Goal: Information Seeking & Learning: Learn about a topic

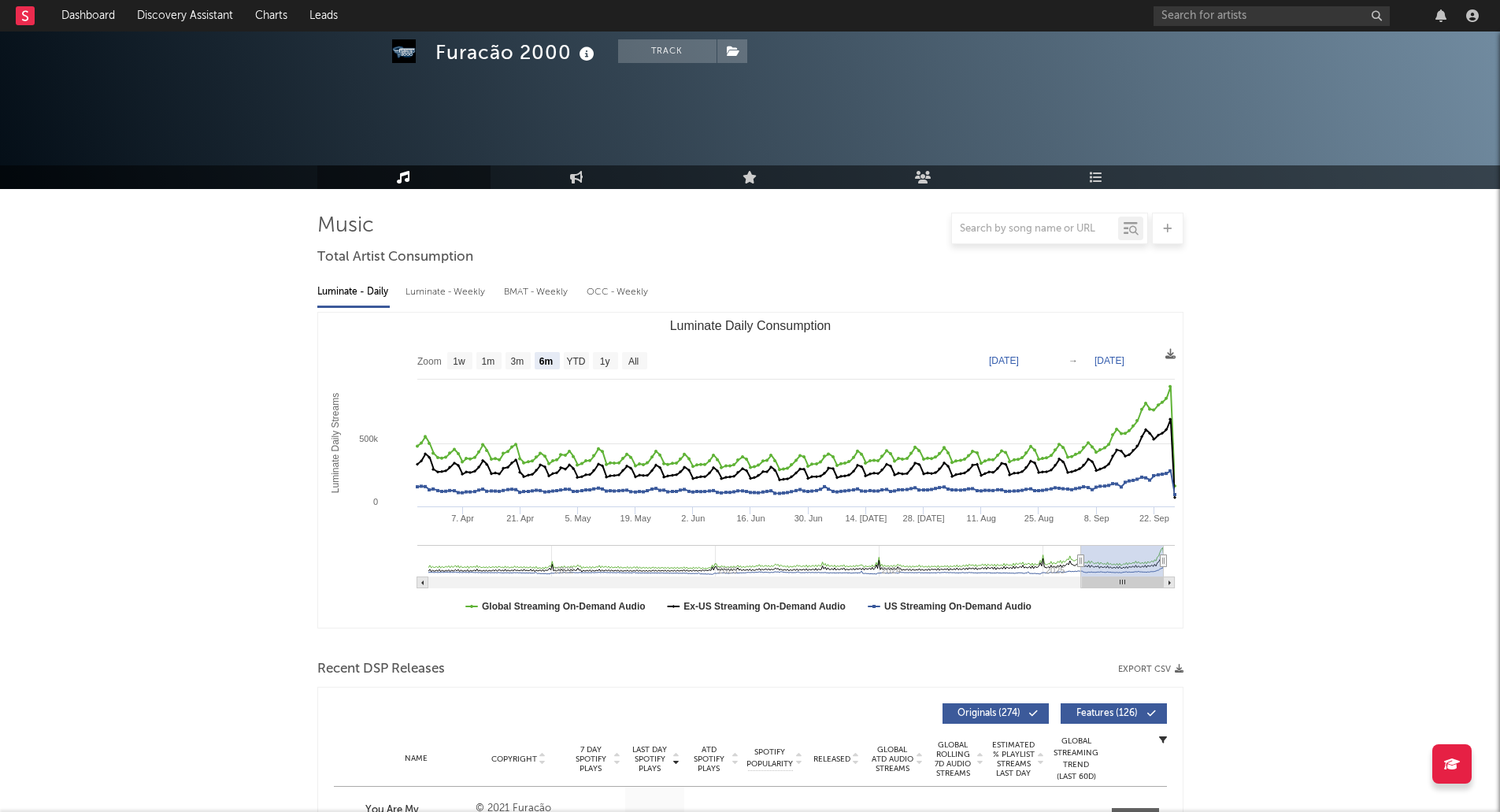
select select "6m"
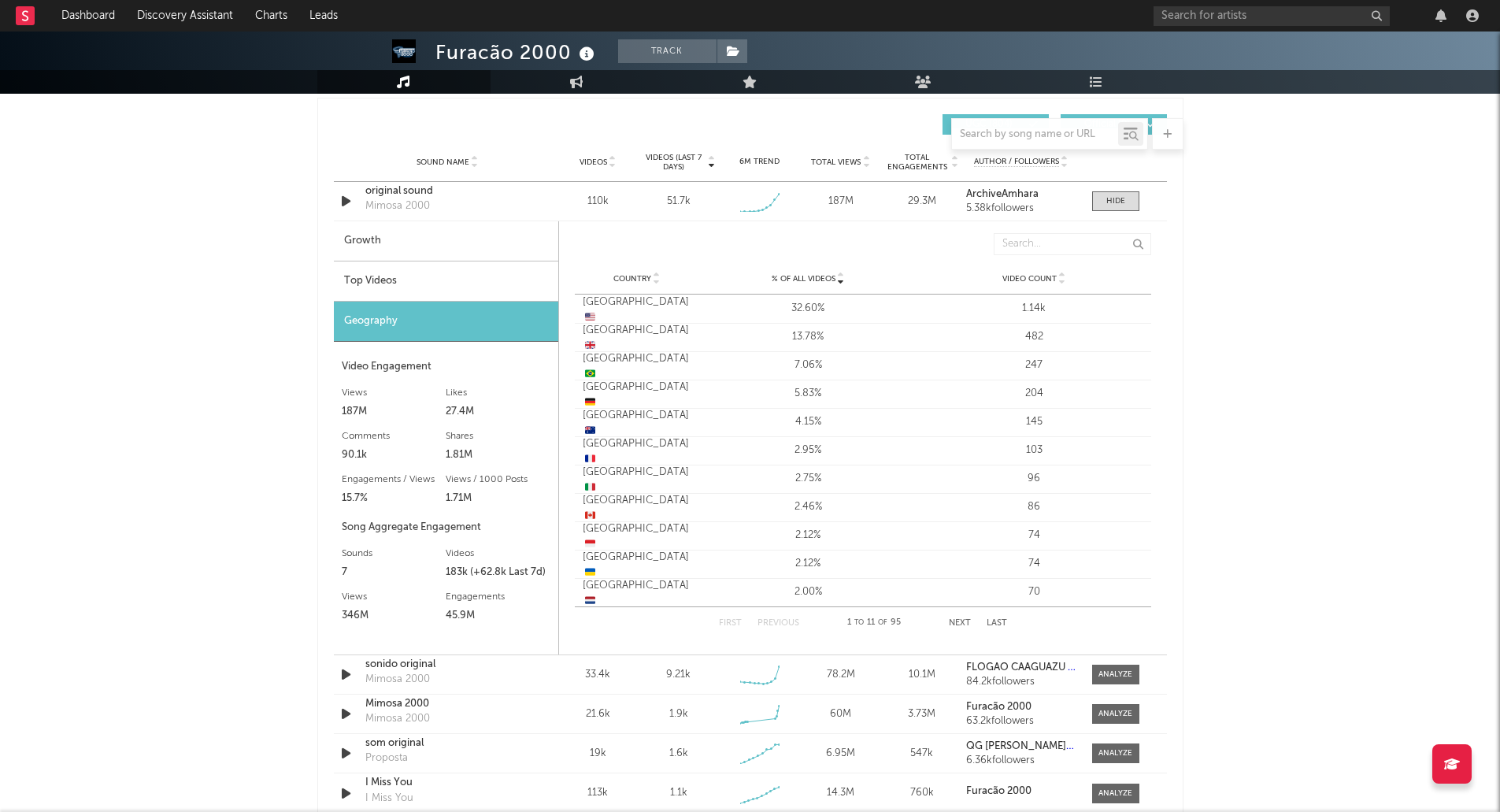
click at [380, 285] on div "Top Videos" at bounding box center [445, 281] width 224 height 40
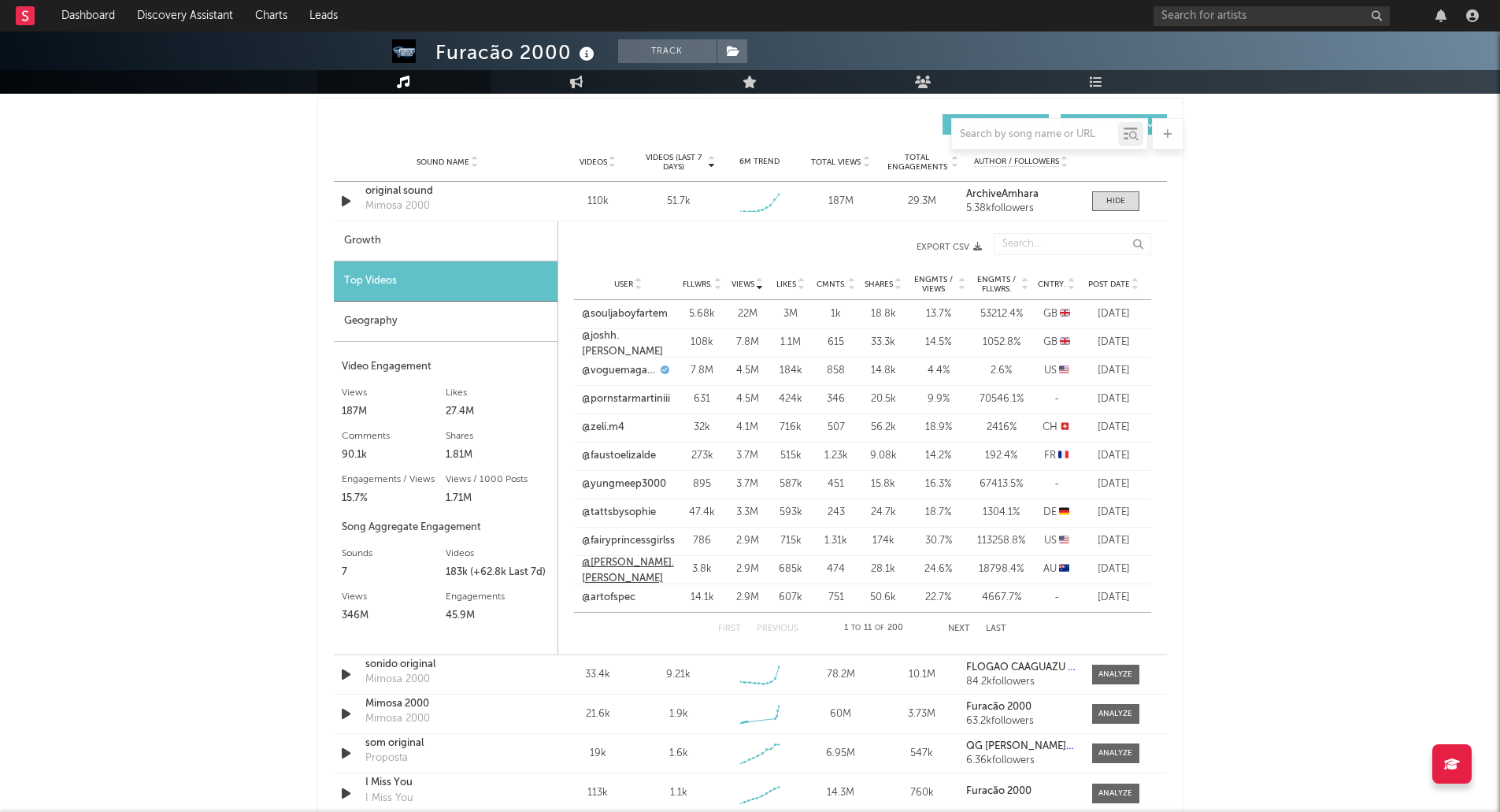
click at [617, 569] on link "@[PERSON_NAME].[PERSON_NAME]" at bounding box center [628, 570] width 93 height 31
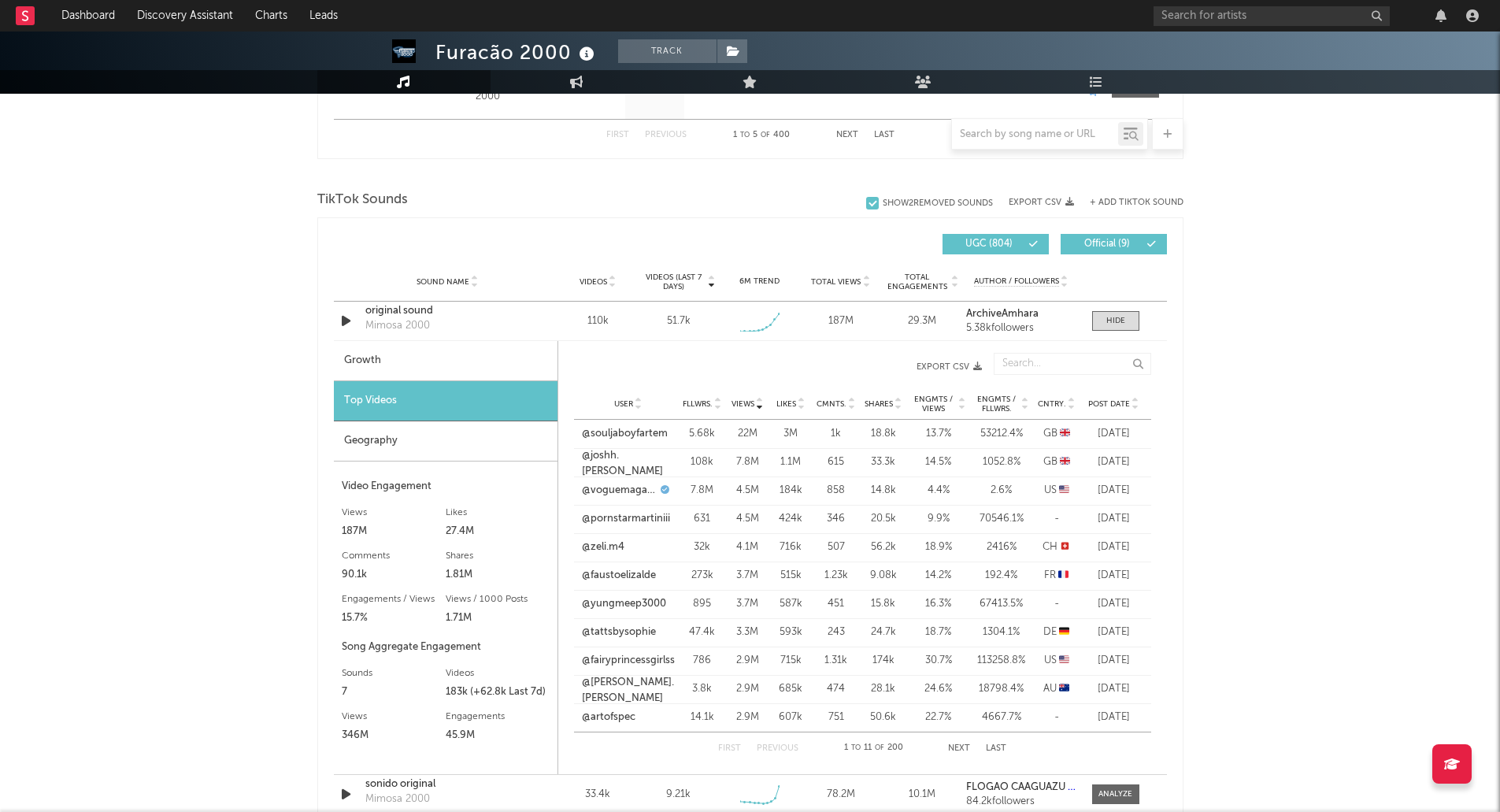
scroll to position [945, 0]
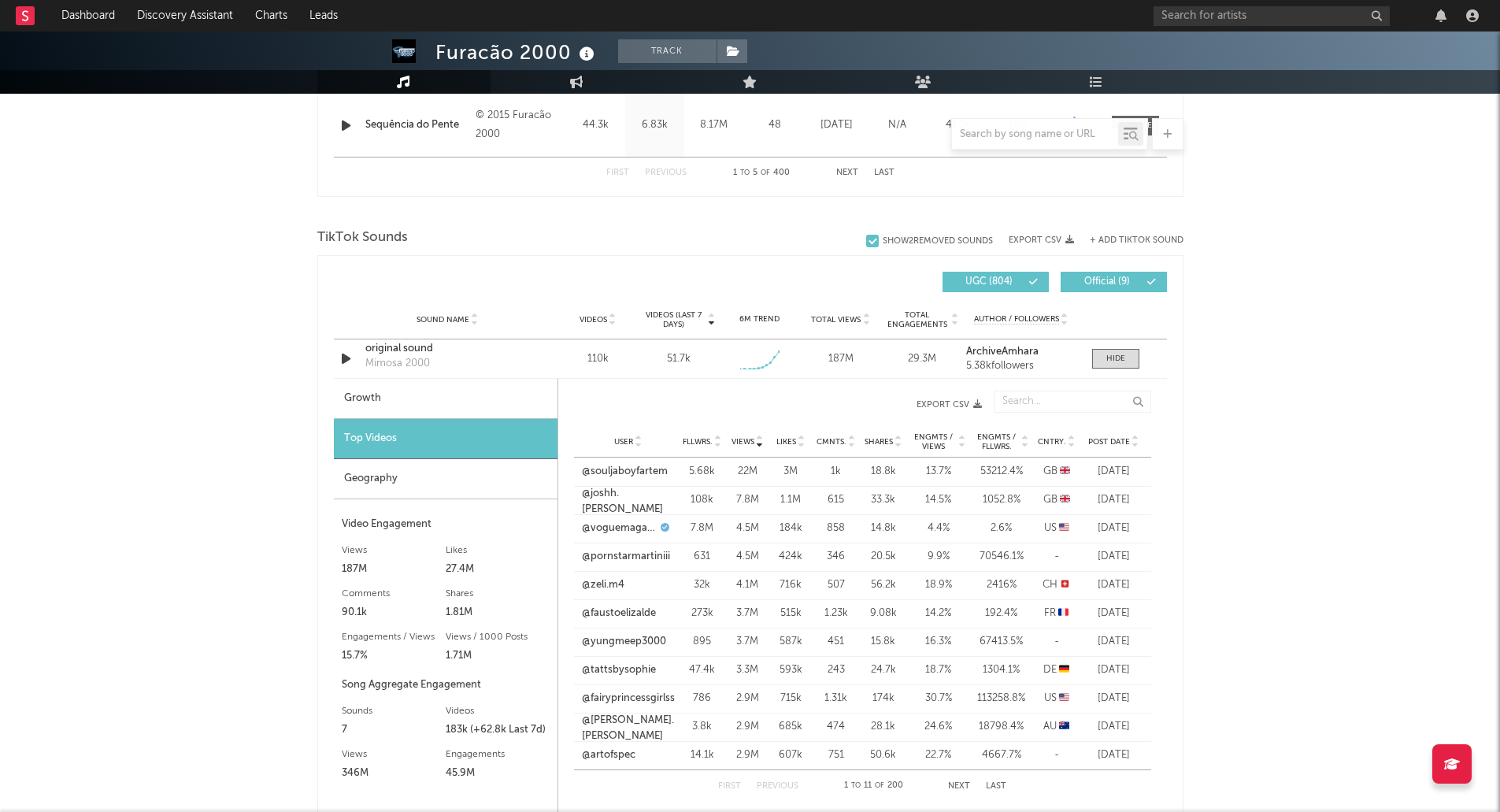
click at [1134, 438] on icon at bounding box center [1135, 437] width 8 height 6
click at [617, 469] on link "@pornstarmartiniii" at bounding box center [626, 471] width 88 height 16
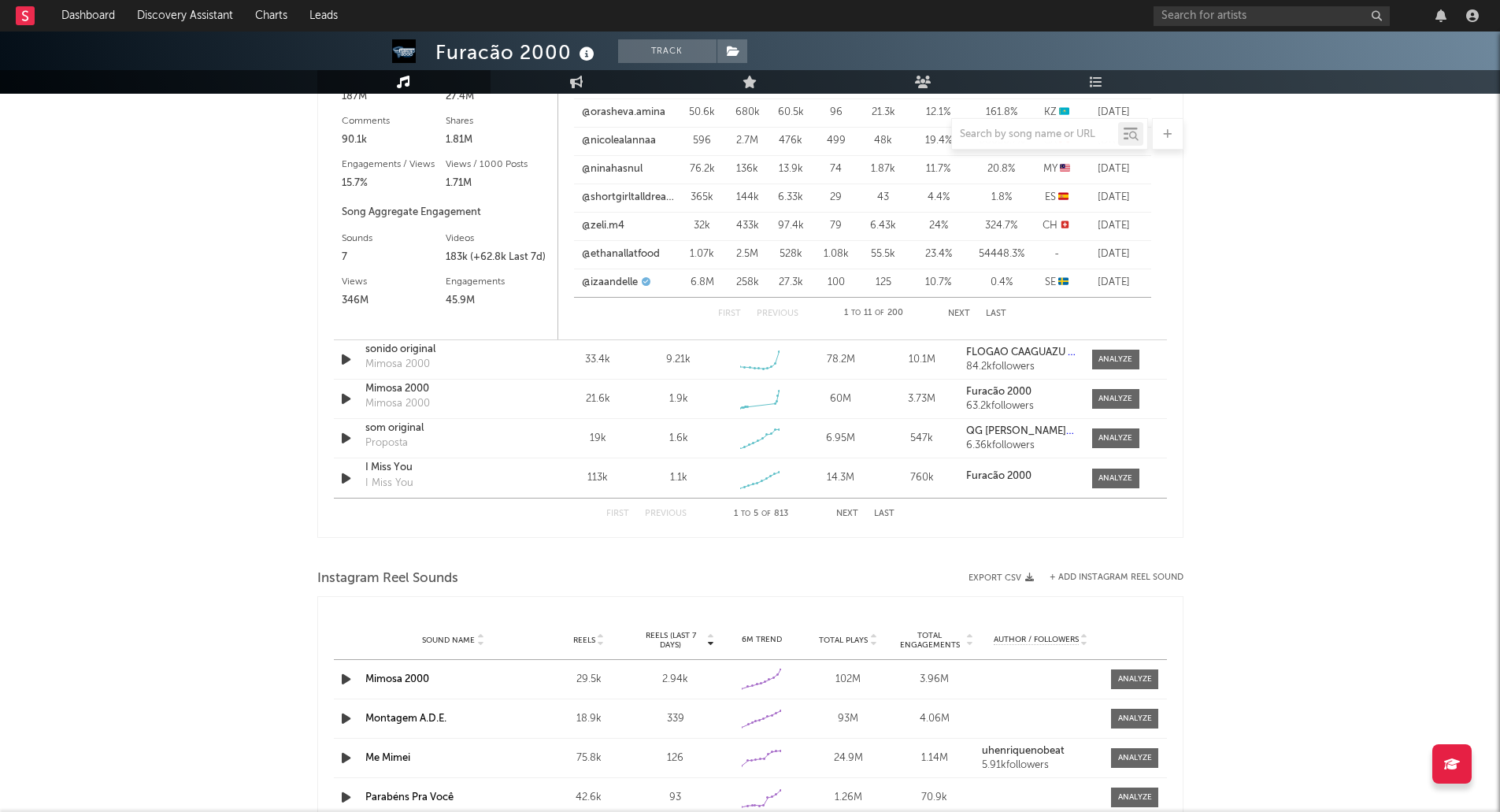
scroll to position [1102, 0]
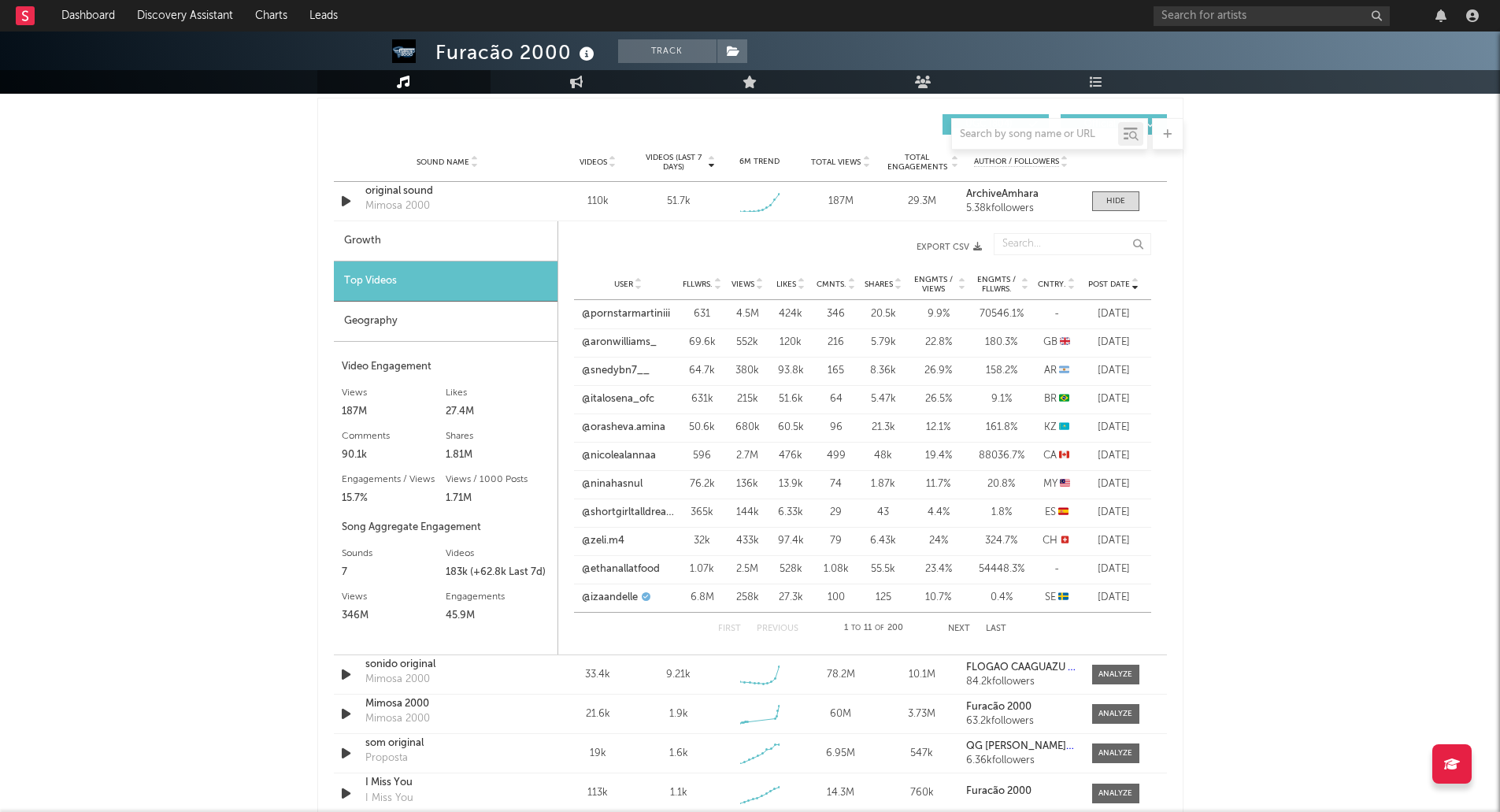
click at [359, 326] on div "Geography" at bounding box center [445, 322] width 223 height 40
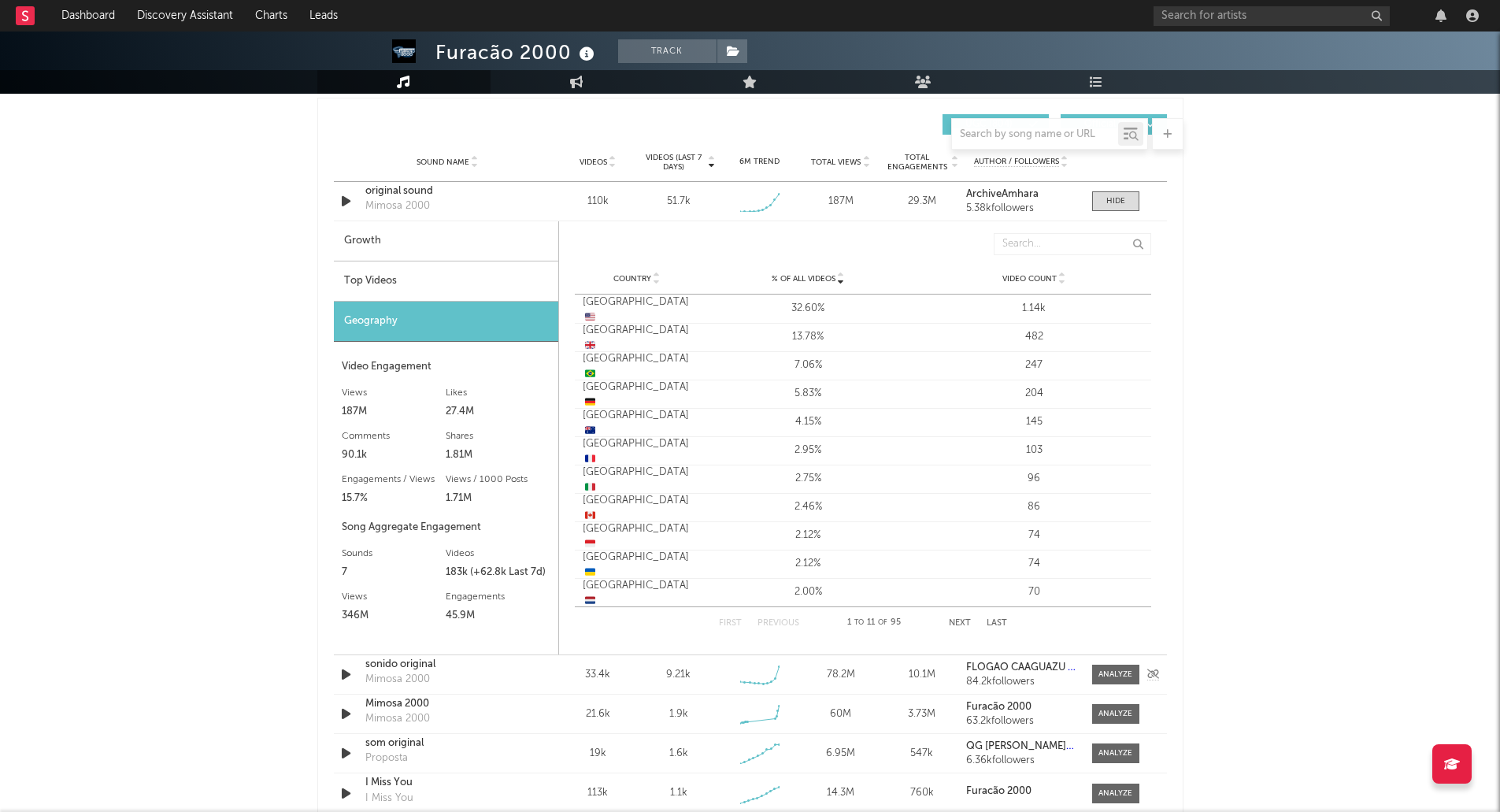
click at [409, 668] on div "sonido original" at bounding box center [448, 664] width 165 height 16
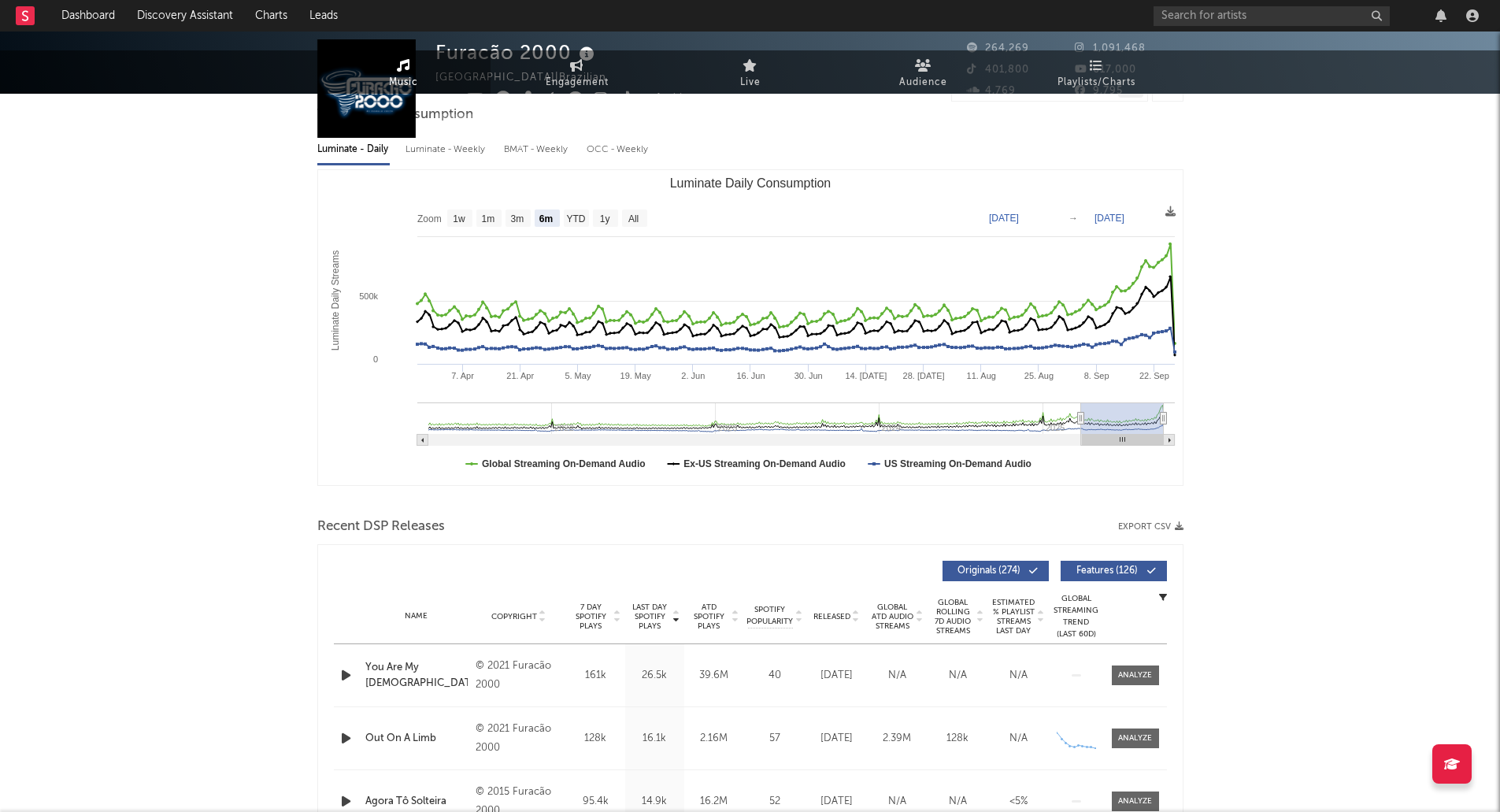
scroll to position [0, 0]
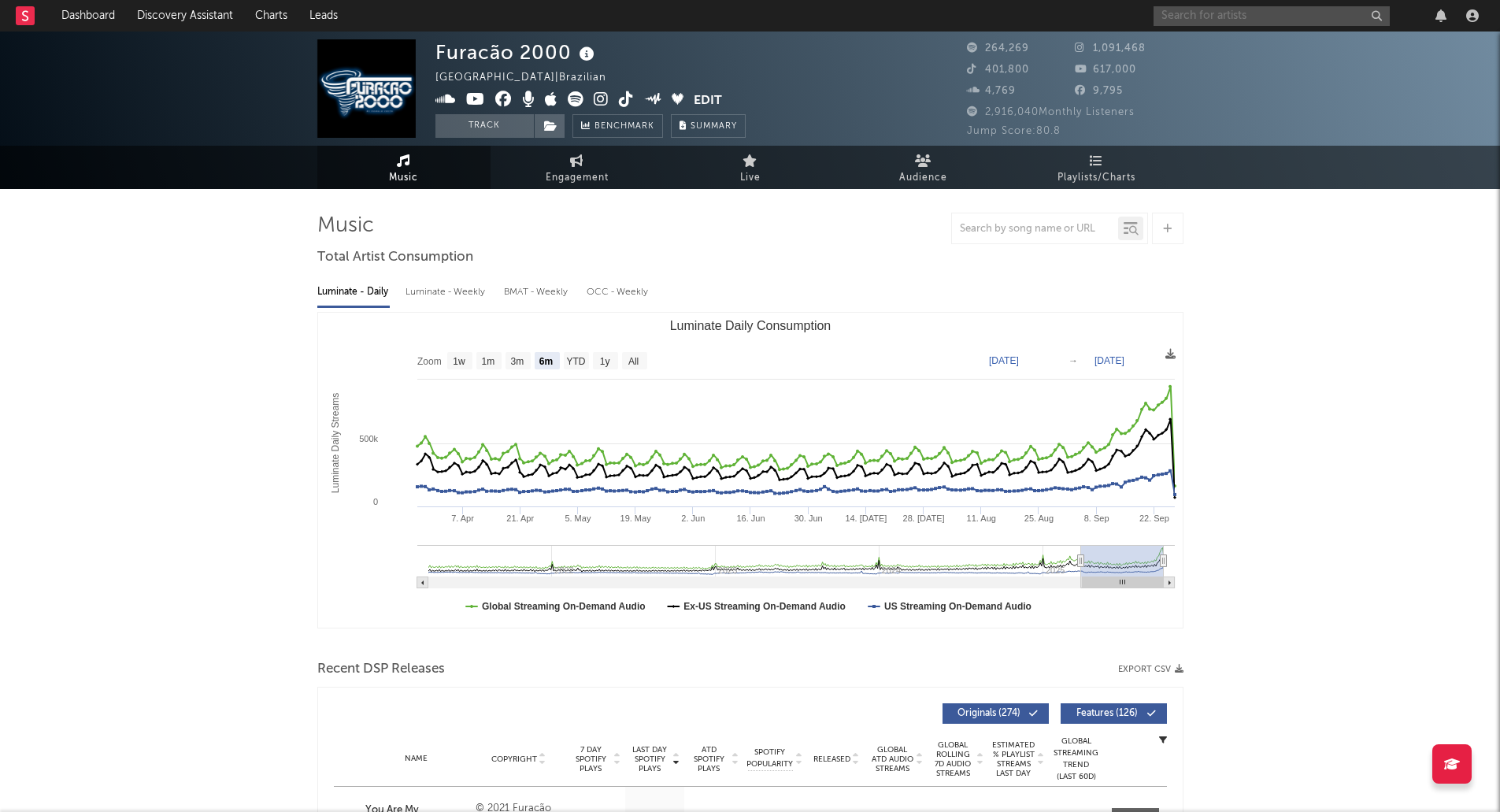
click at [1256, 10] on input "text" at bounding box center [1271, 15] width 236 height 19
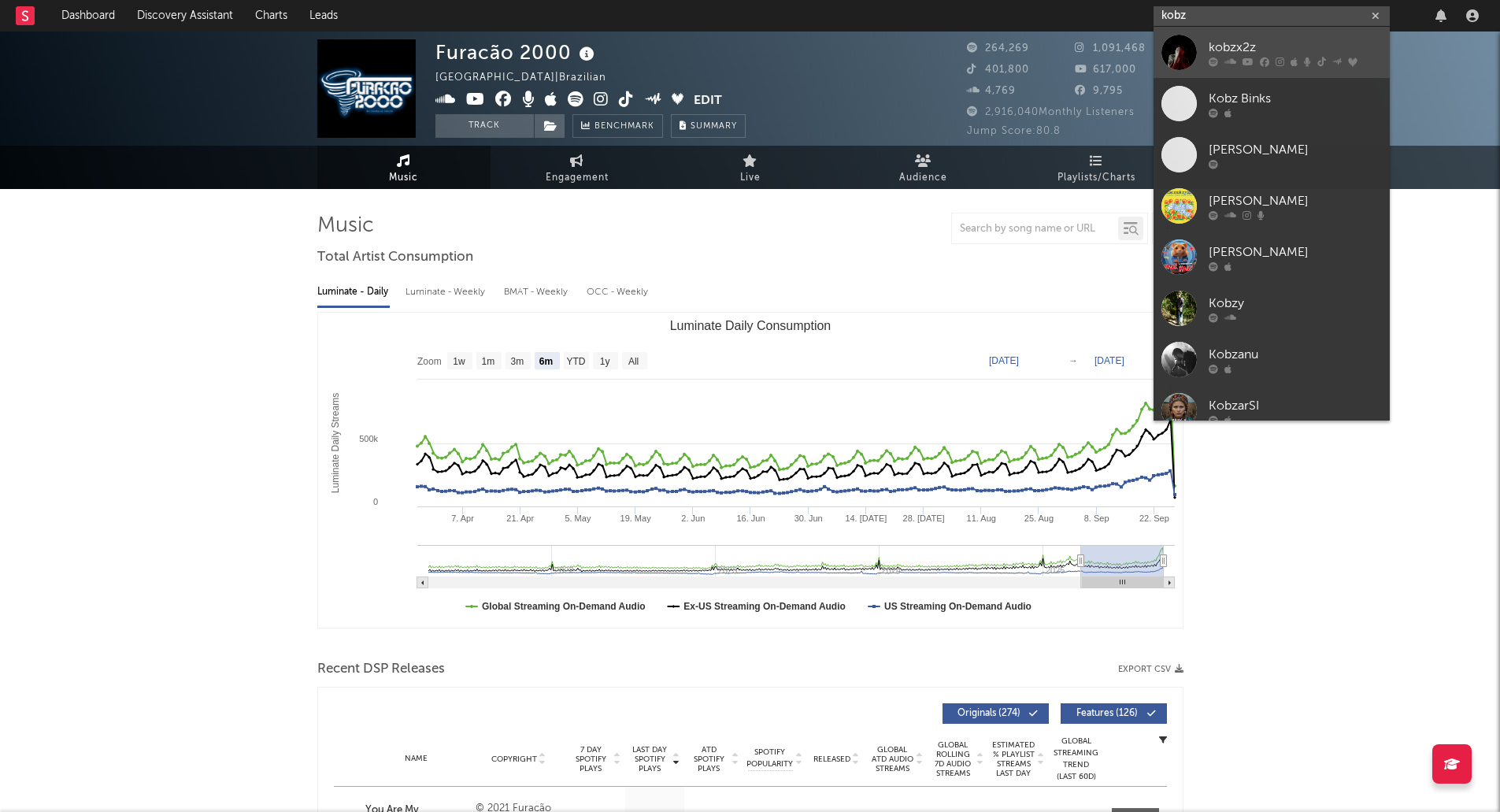
type input "kobz"
click at [1263, 56] on icon at bounding box center [1264, 60] width 9 height 9
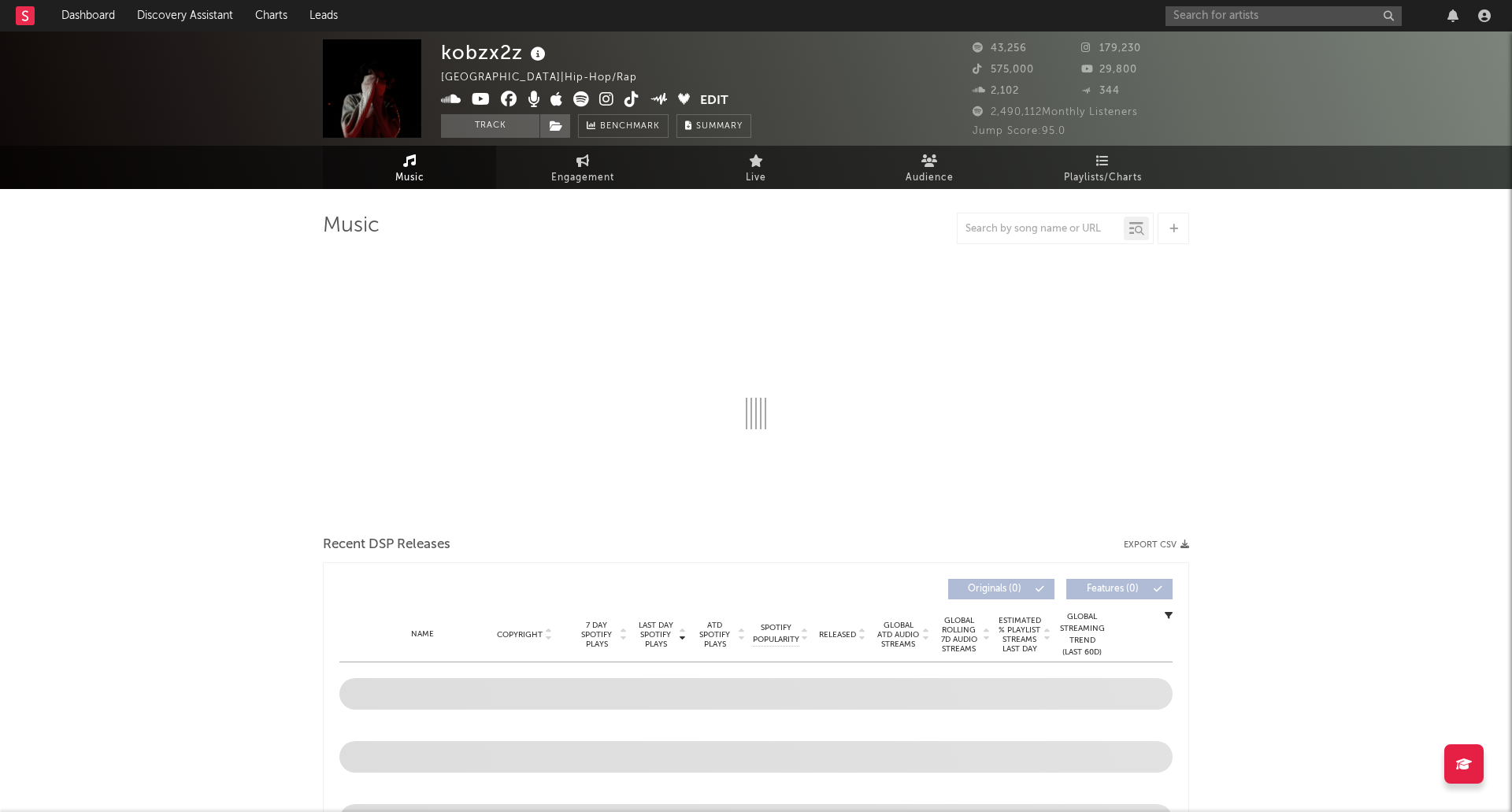
select select "6m"
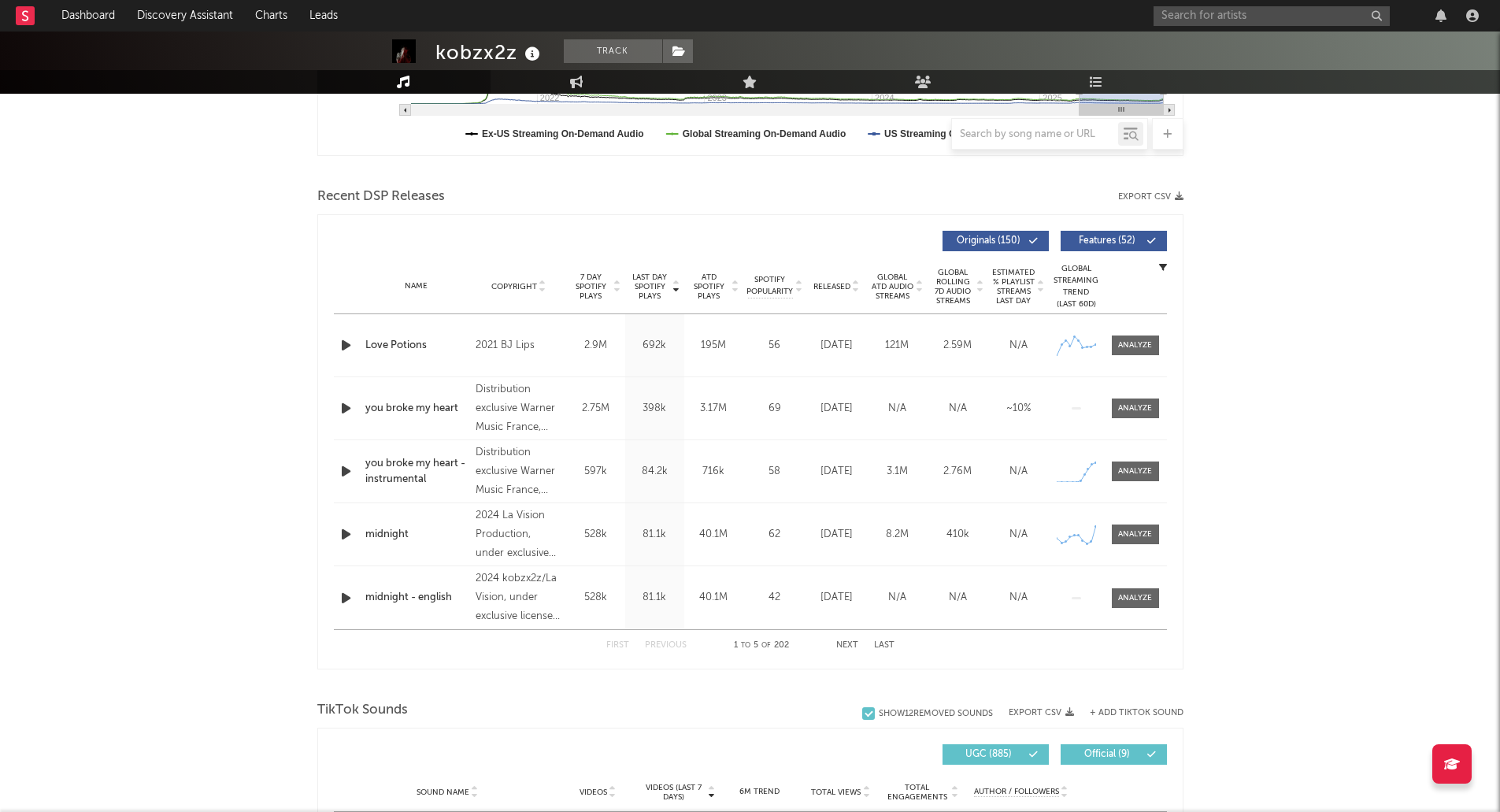
scroll to position [787, 0]
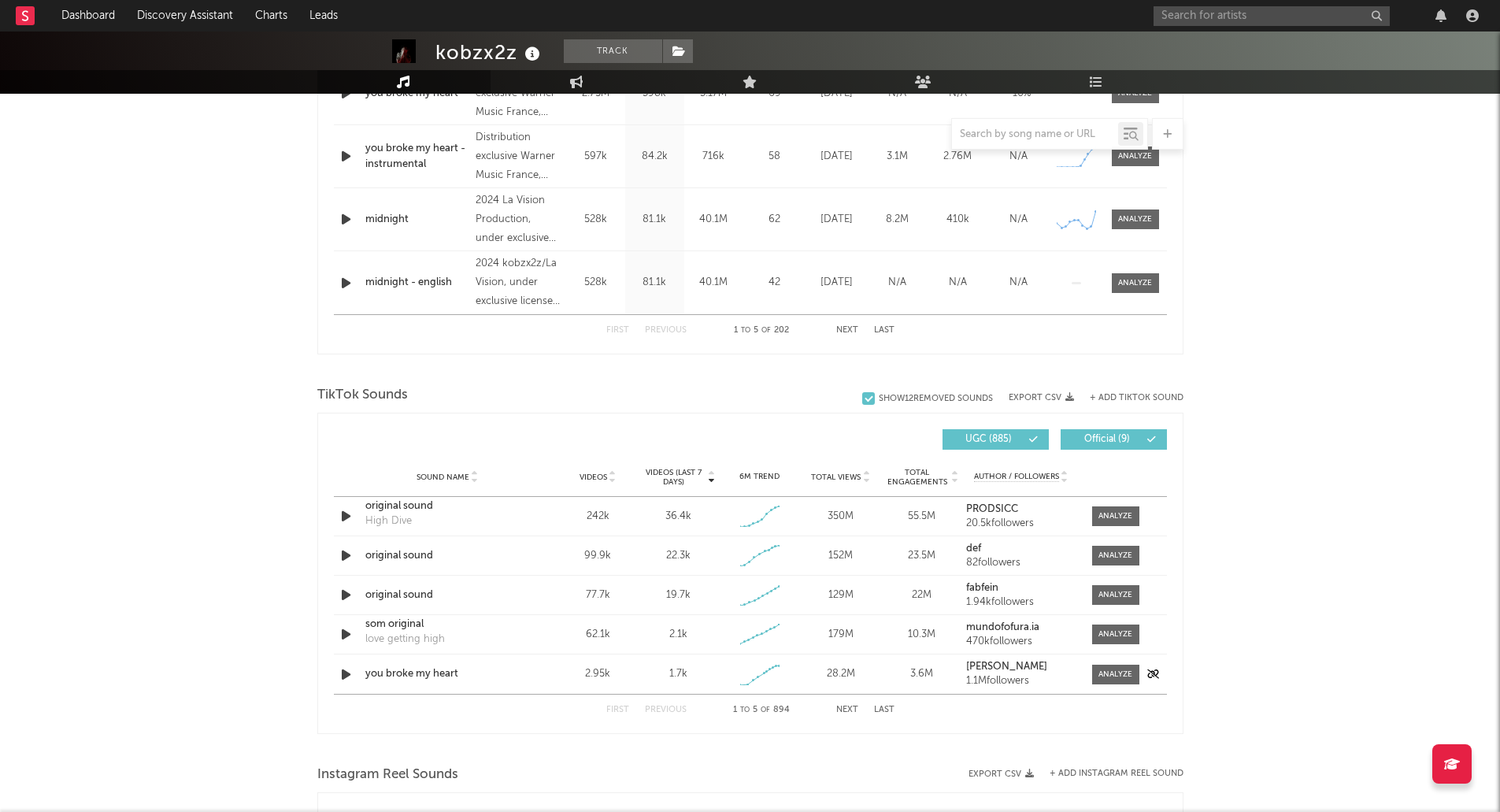
click at [417, 671] on div "you broke my heart" at bounding box center [448, 673] width 165 height 16
click at [406, 670] on div "you broke my heart" at bounding box center [448, 673] width 165 height 16
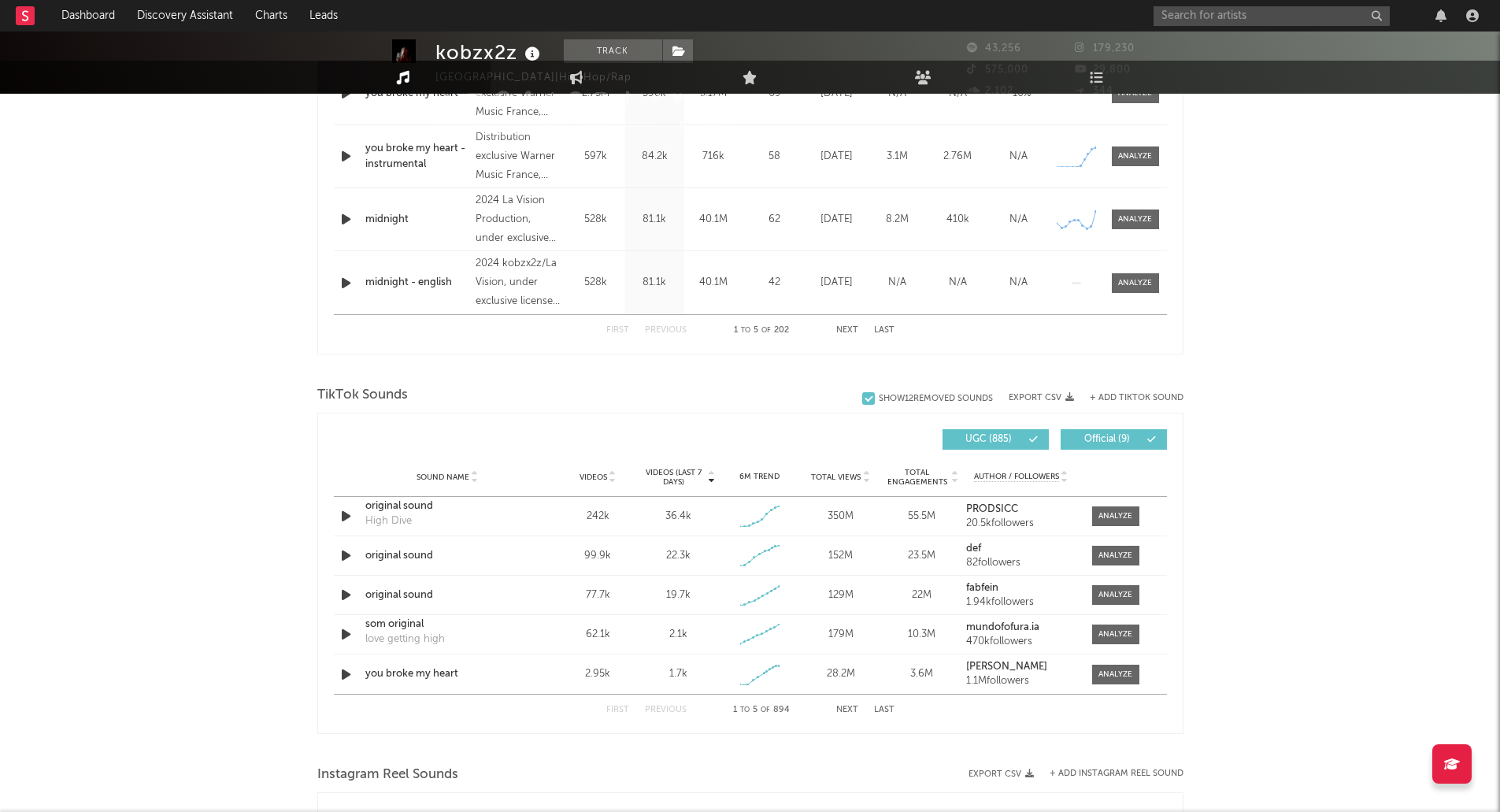
scroll to position [0, 0]
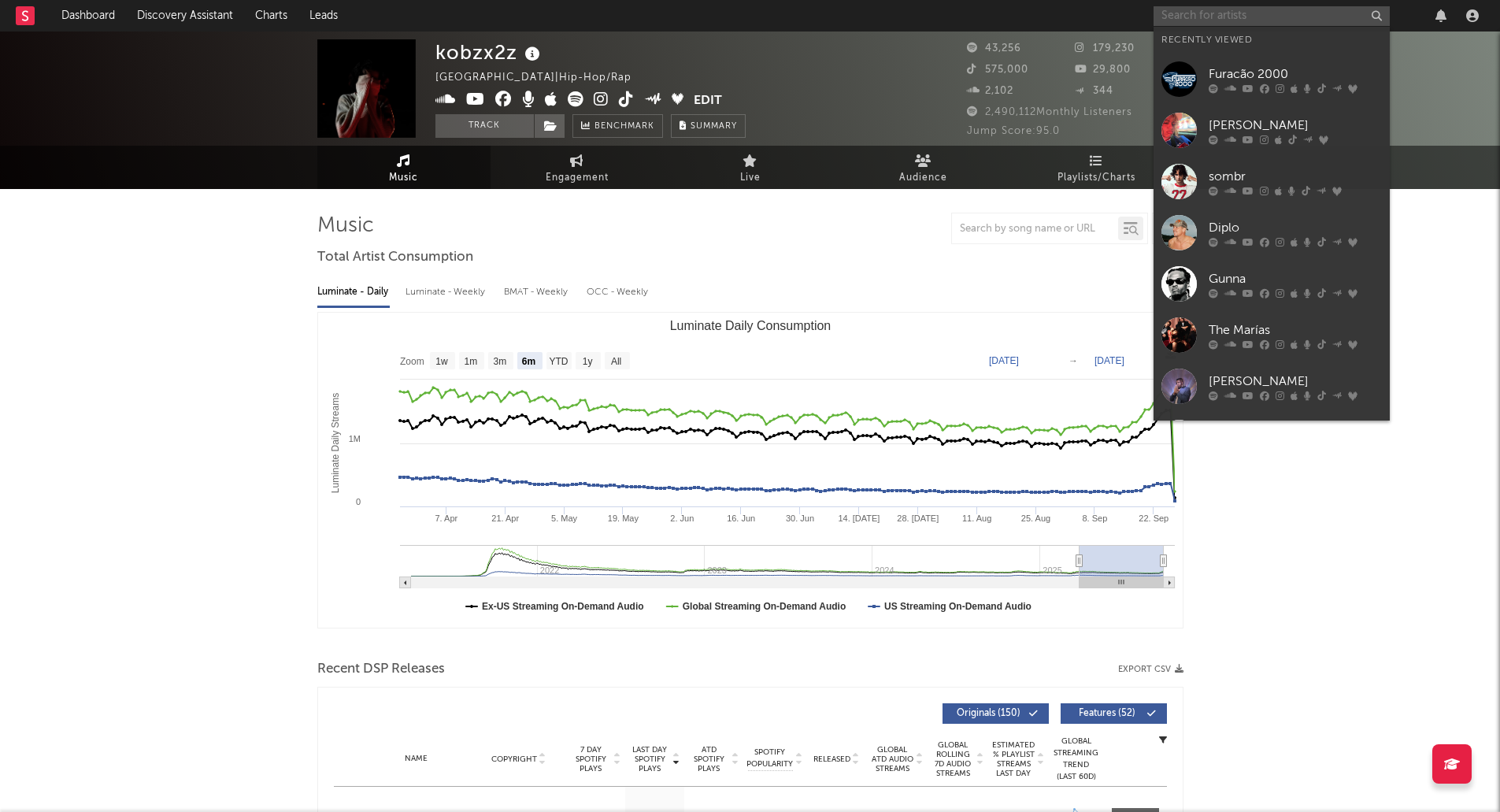
click at [1222, 15] on input "text" at bounding box center [1271, 15] width 236 height 19
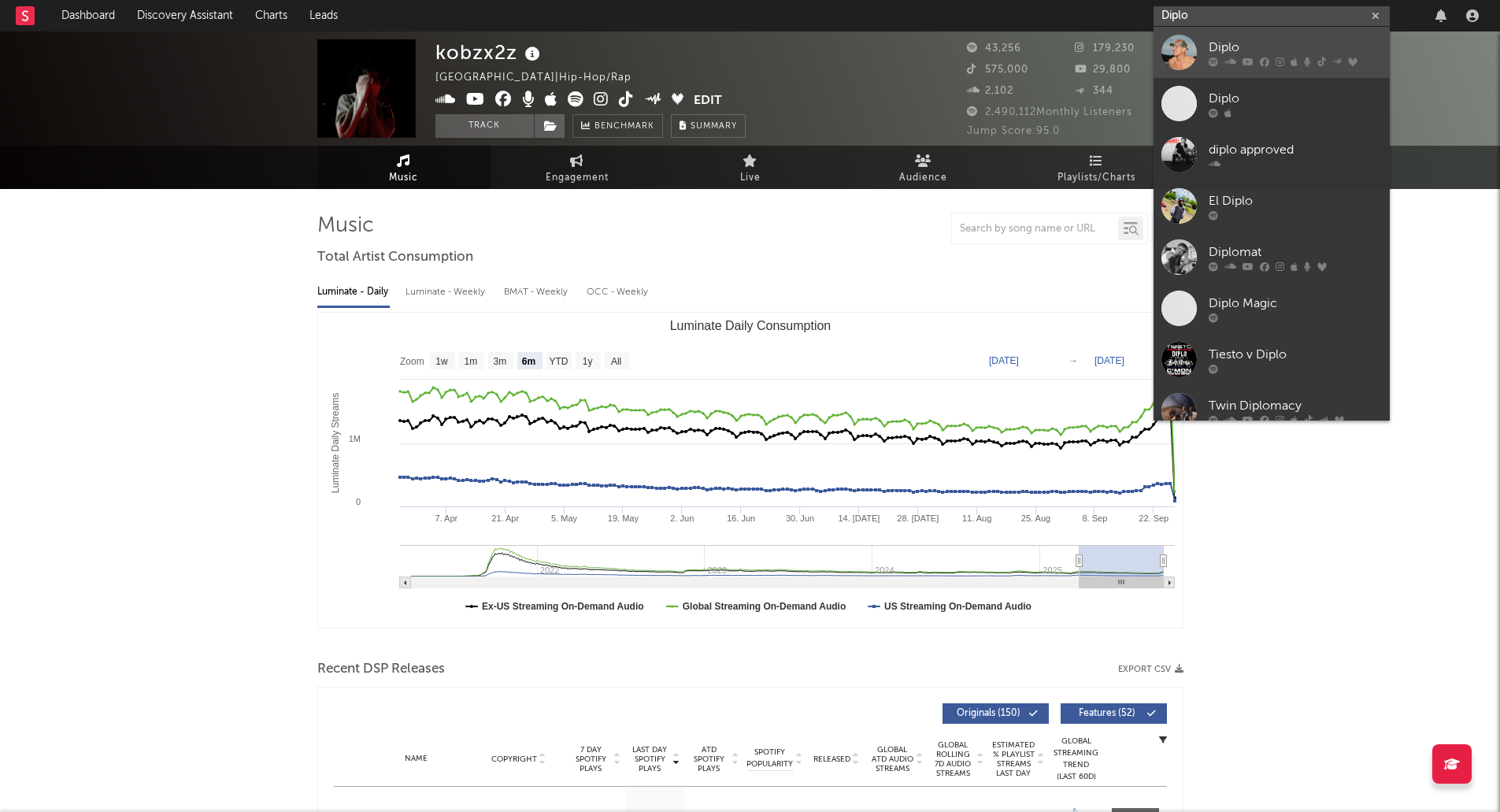
type input "Diplo"
click at [1248, 59] on icon at bounding box center [1247, 60] width 11 height 9
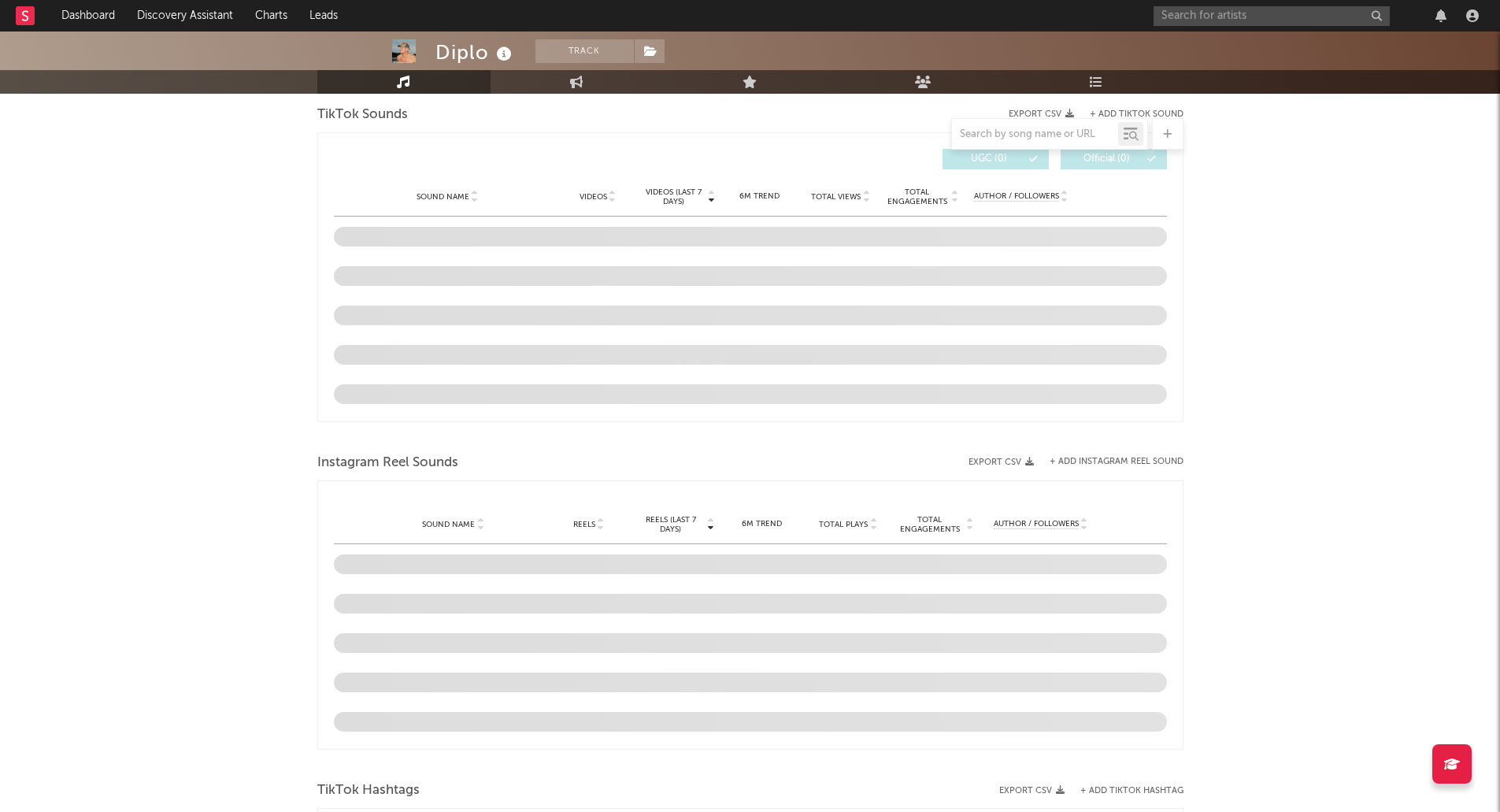
select select "6m"
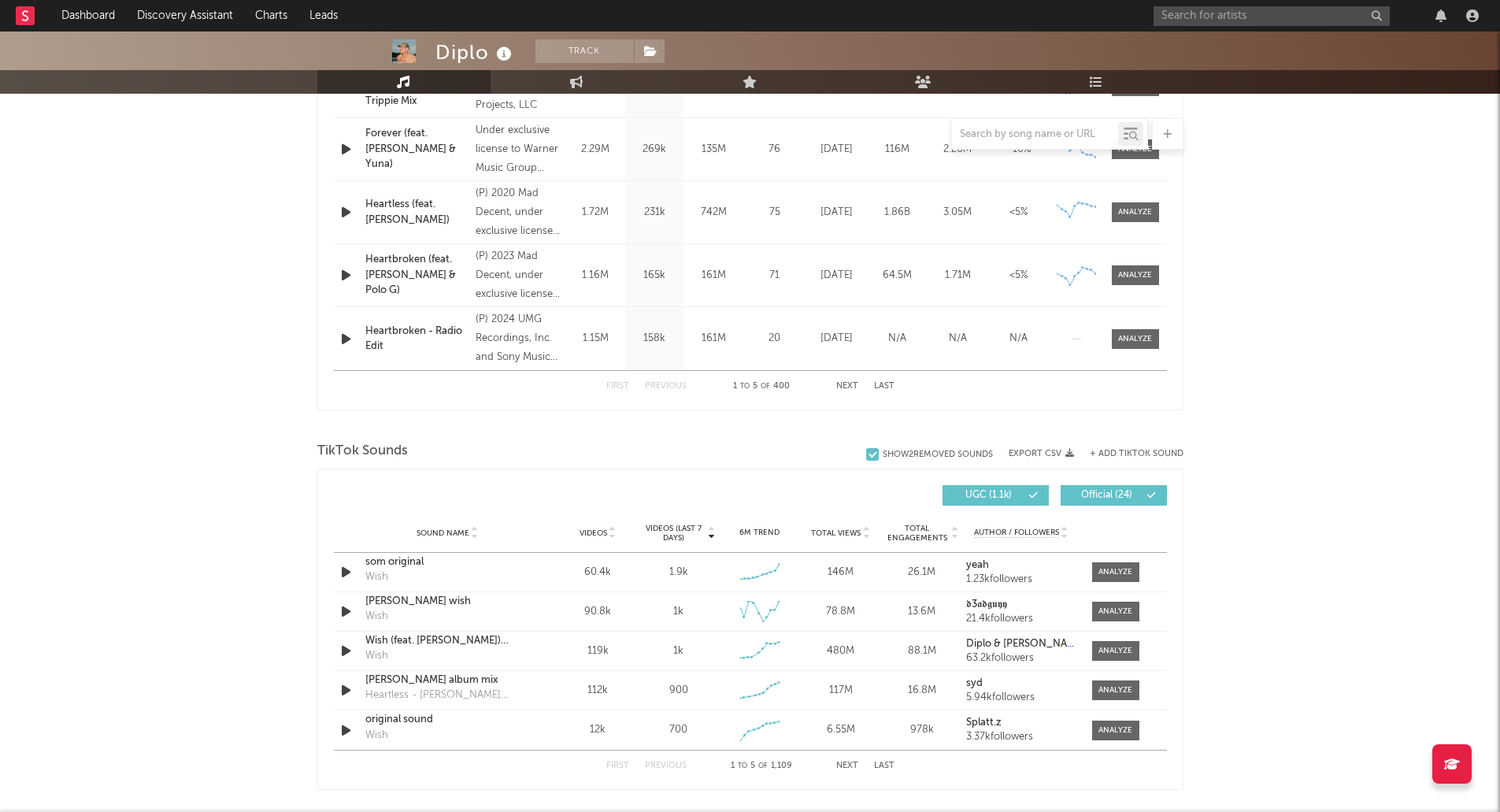
scroll to position [912, 0]
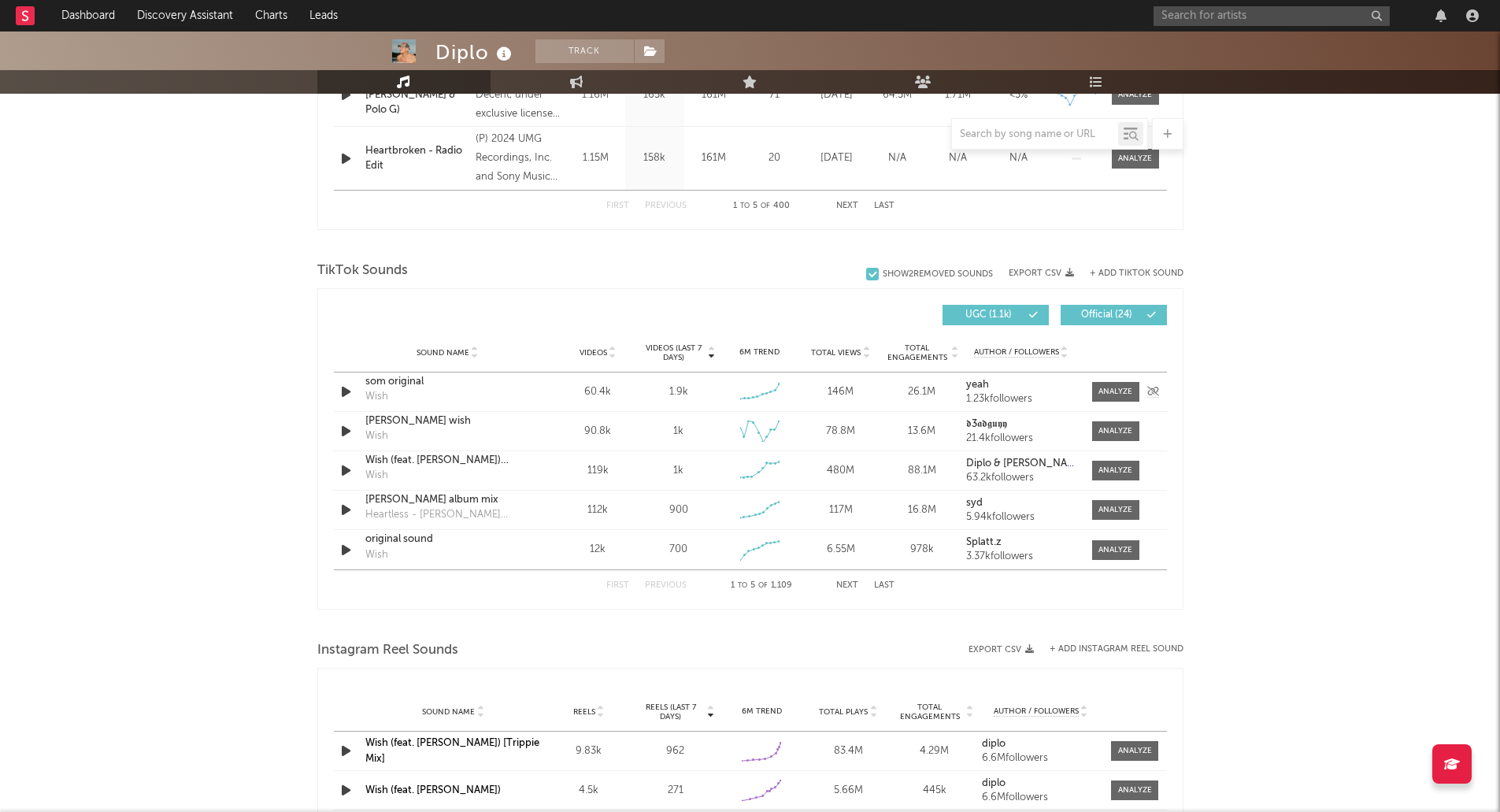
click at [399, 381] on div "som original" at bounding box center [448, 381] width 165 height 16
click at [864, 345] on div "Sound Name Videos Videos (last 7 days) Weekly Growth % 6M Trend Total Views Tot…" at bounding box center [750, 353] width 833 height 39
click at [865, 346] on icon at bounding box center [866, 348] width 8 height 6
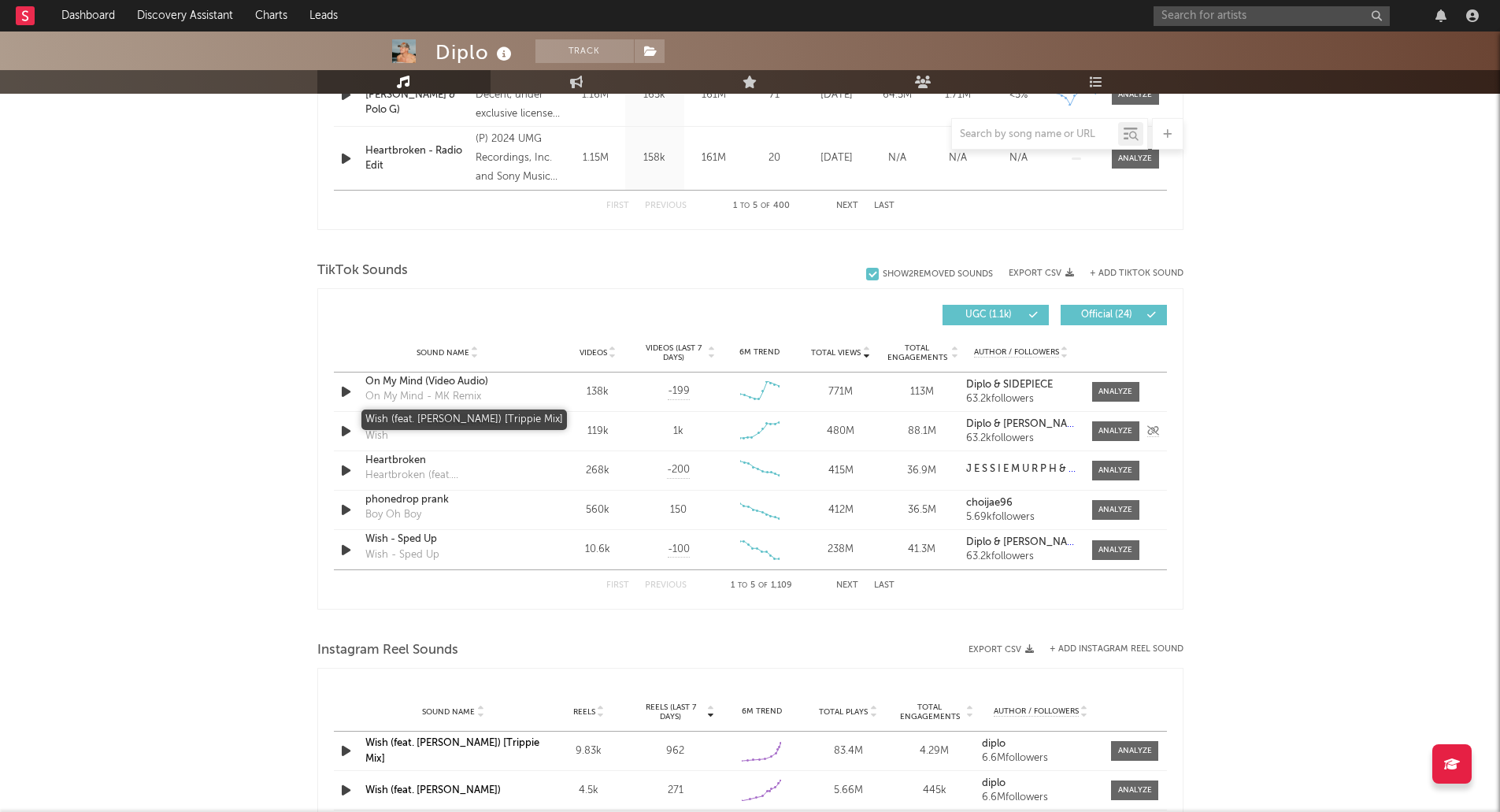
click at [411, 422] on div "Wish (feat. [PERSON_NAME]) [Trippie Mix]" at bounding box center [448, 421] width 165 height 16
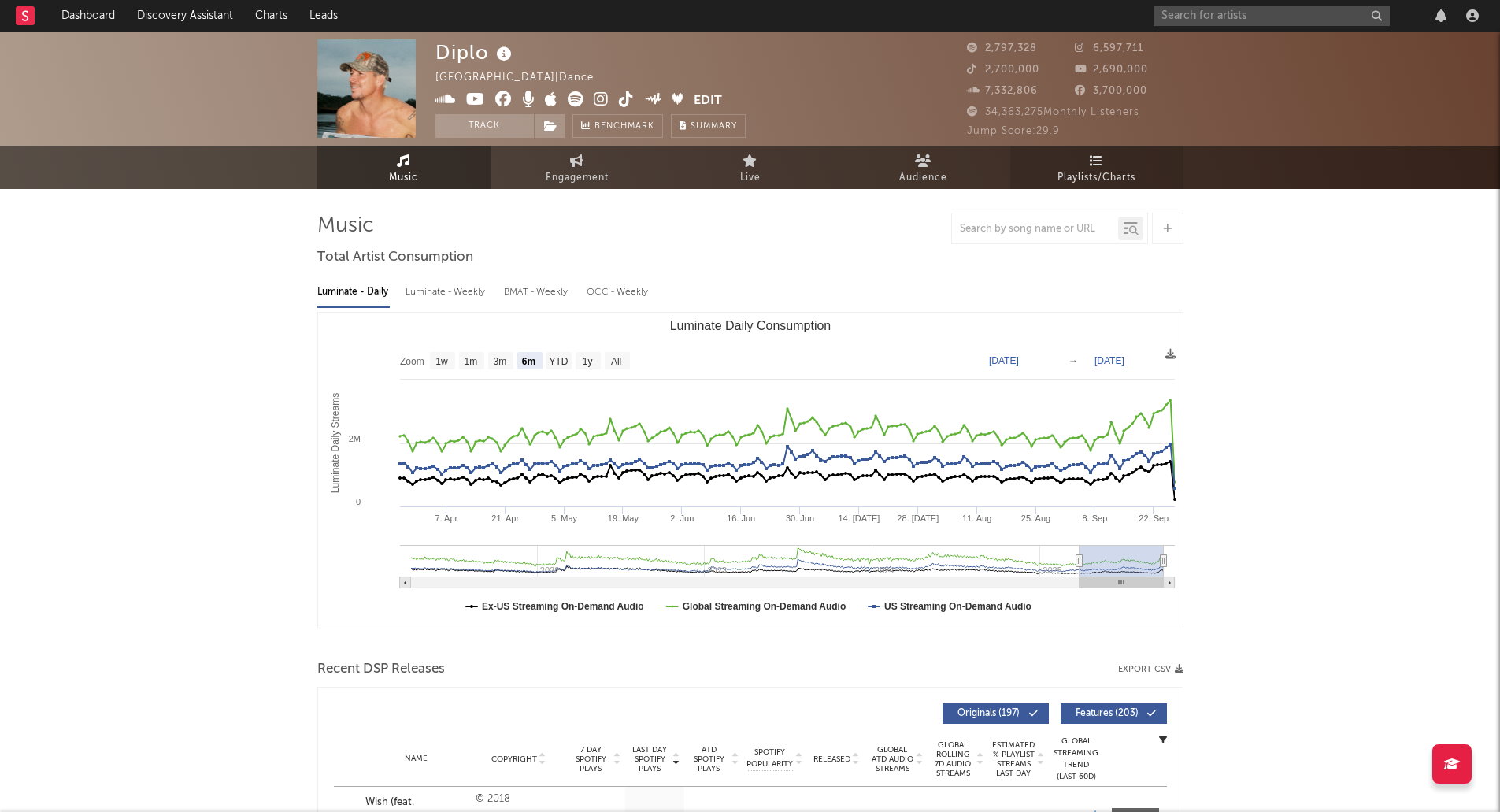
click at [1104, 170] on span "Playlists/Charts" at bounding box center [1096, 178] width 78 height 18
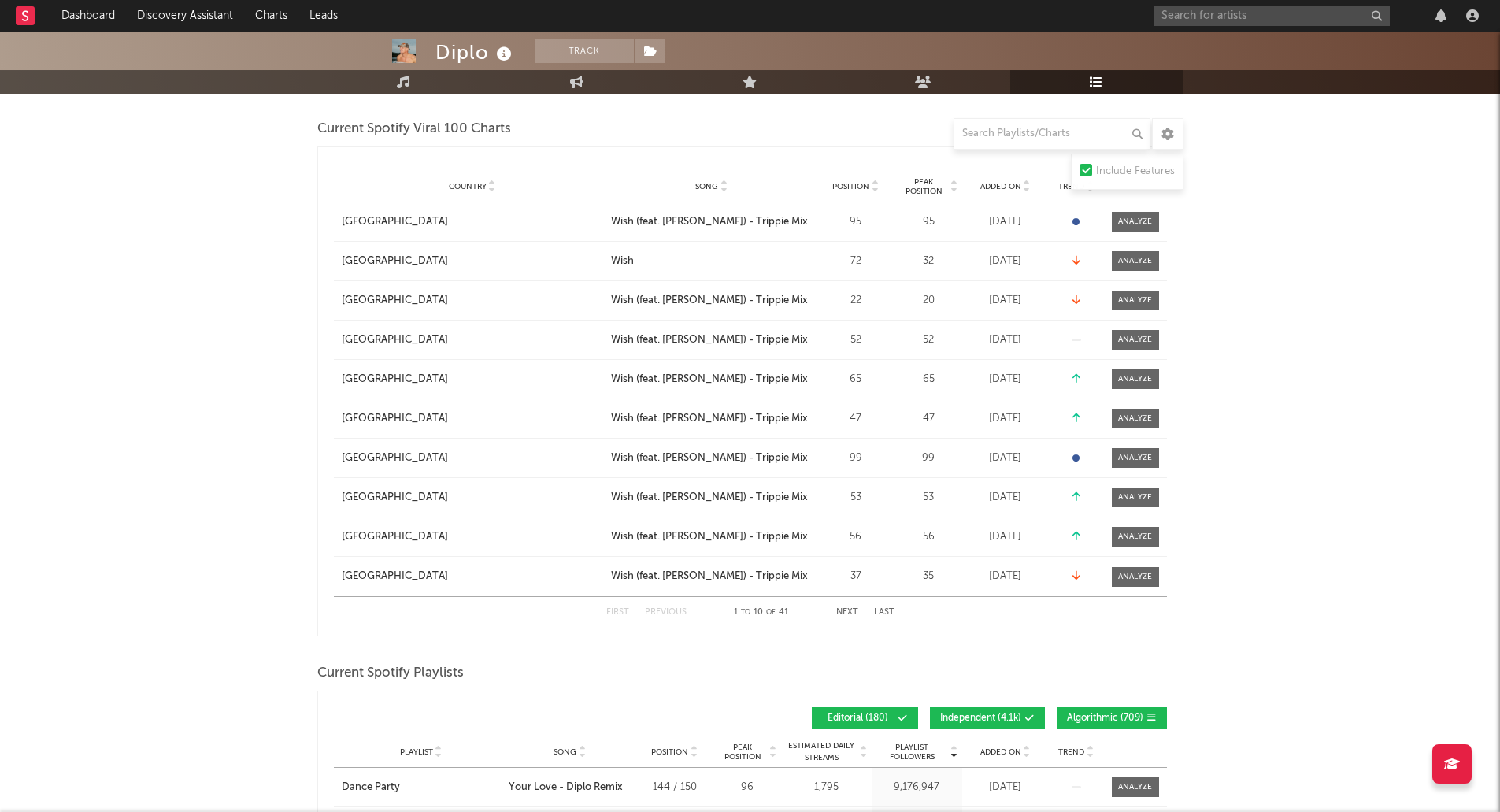
scroll to position [630, 0]
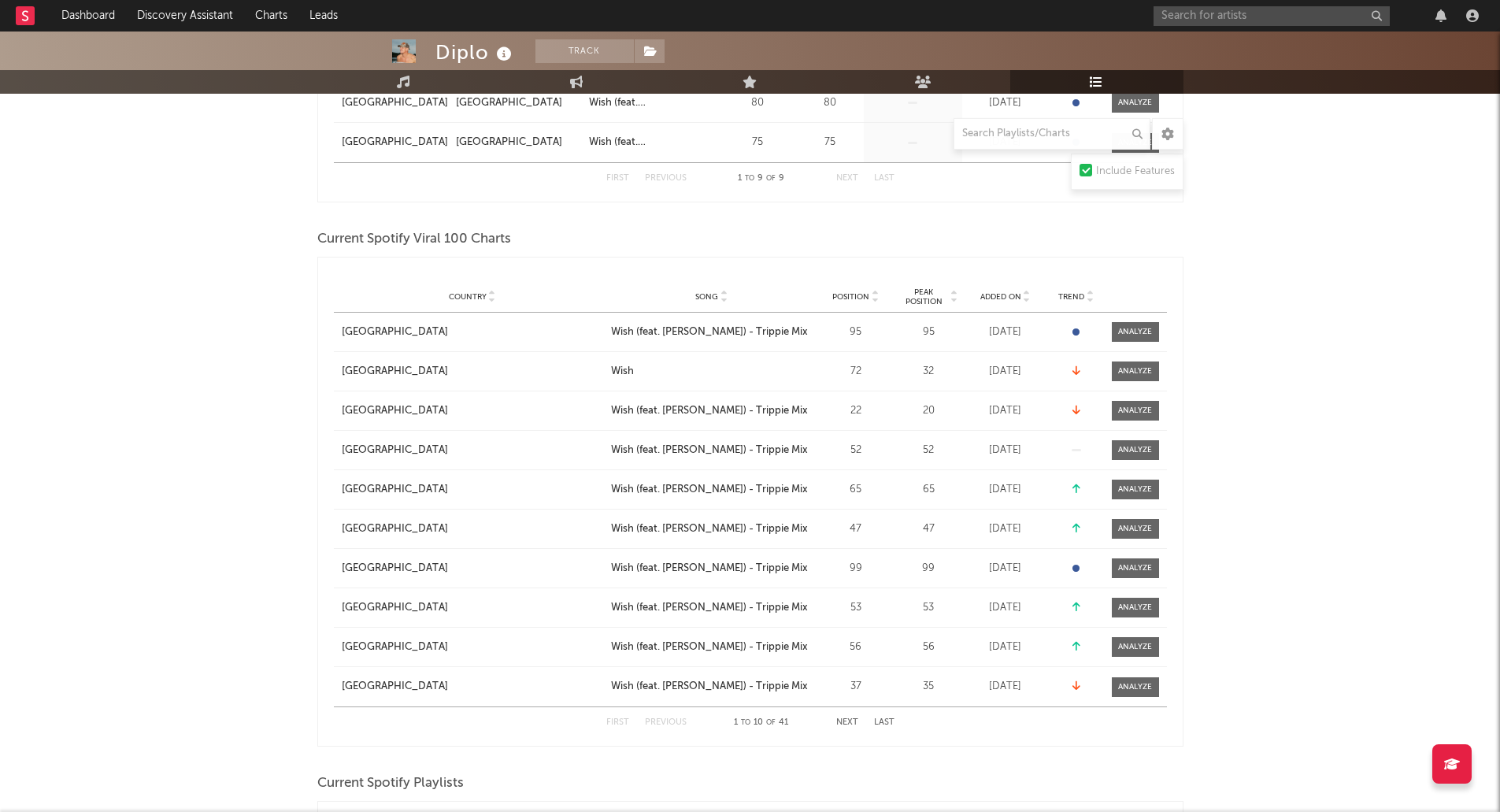
click at [840, 723] on button "Next" at bounding box center [847, 722] width 22 height 8
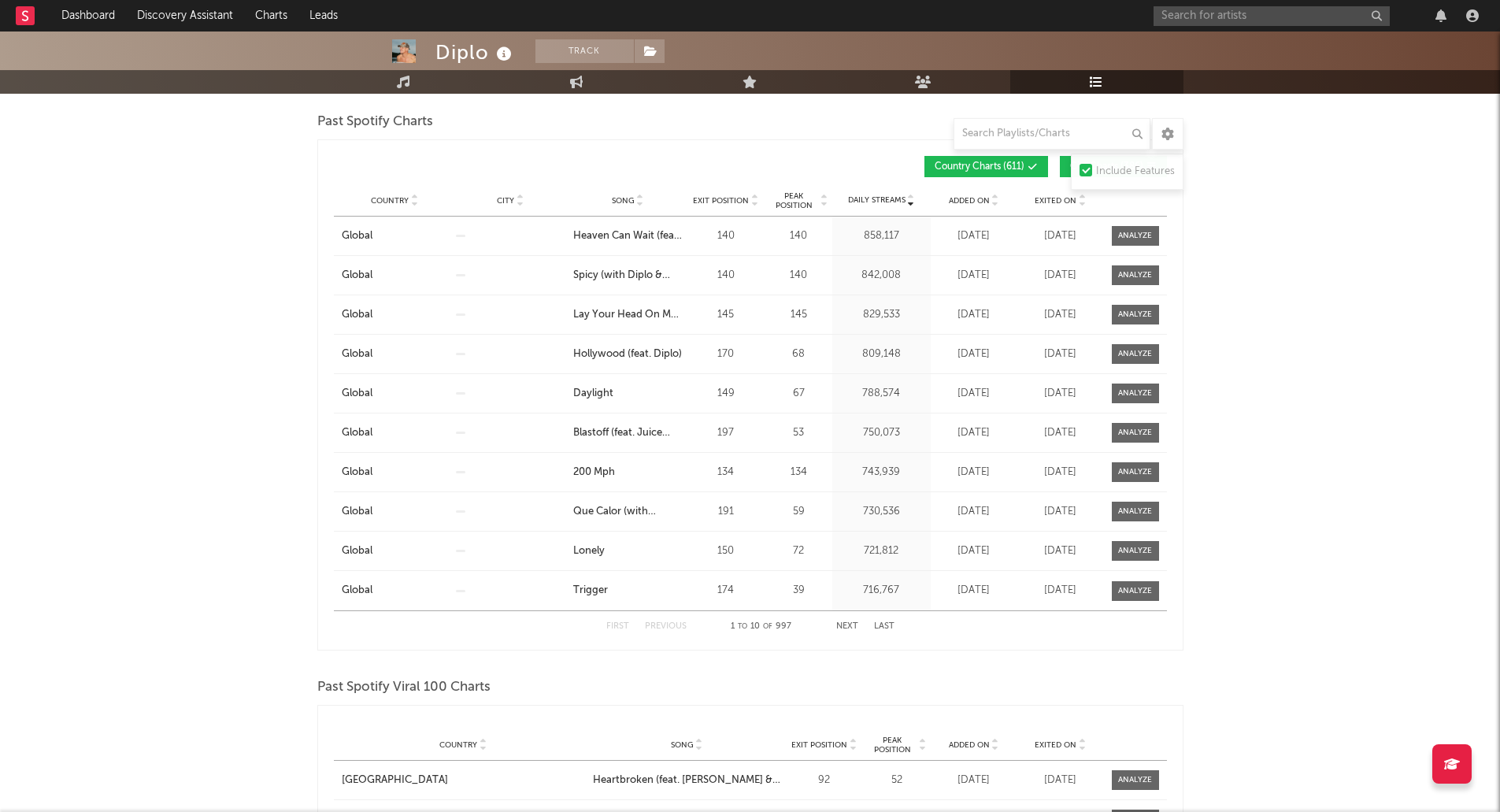
scroll to position [1889, 0]
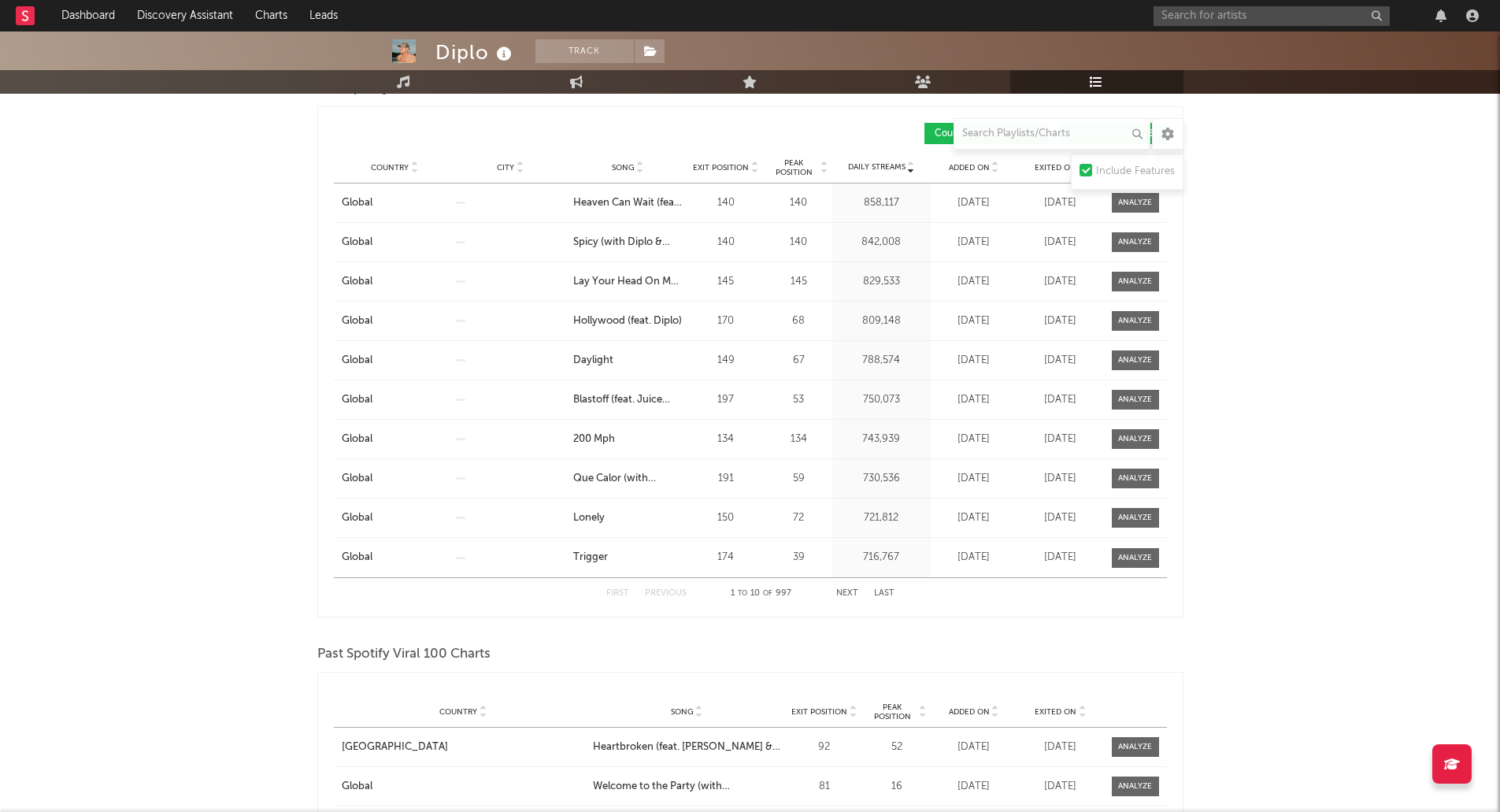
click at [849, 592] on button "Next" at bounding box center [847, 593] width 22 height 8
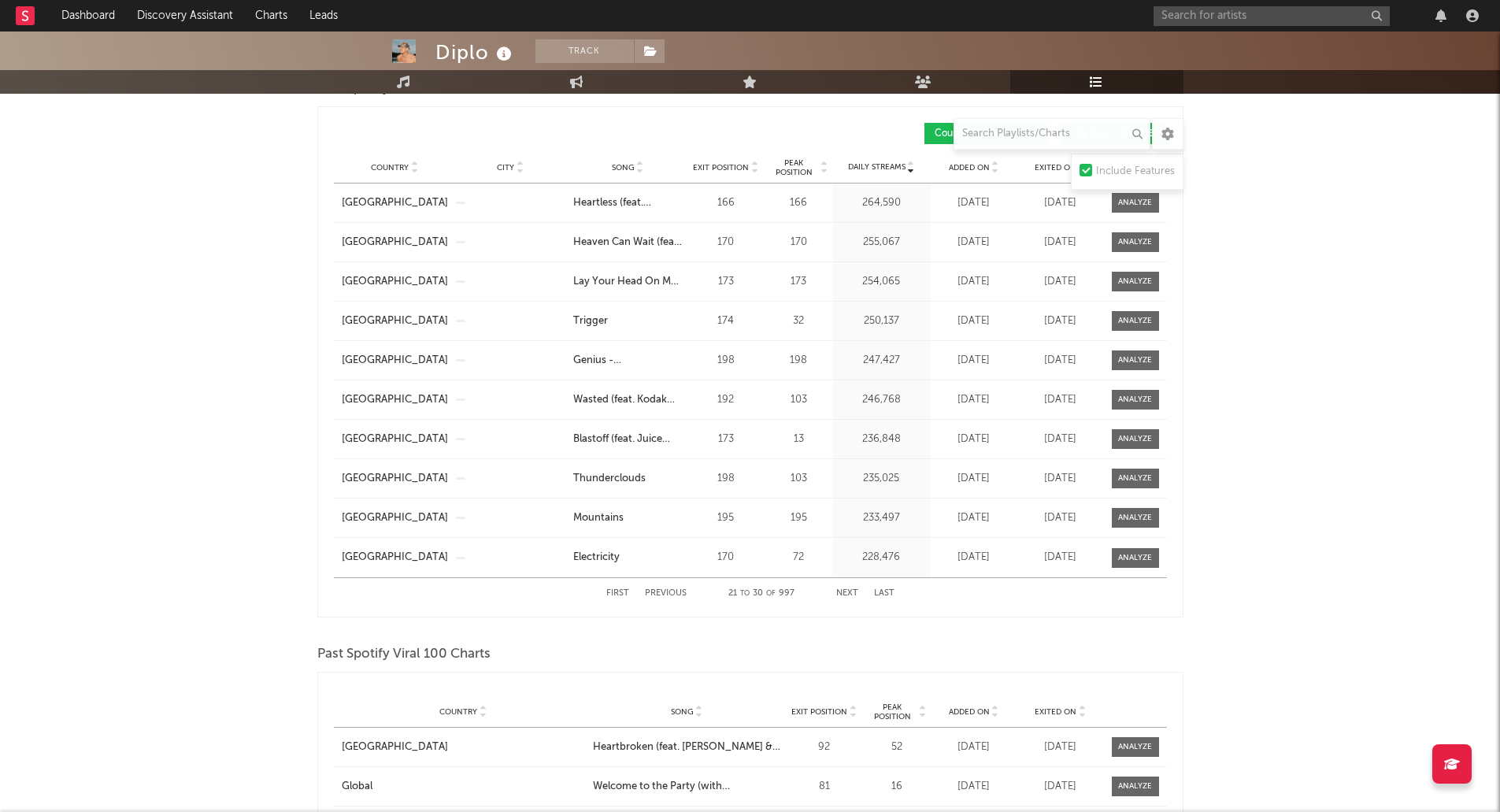
click at [849, 592] on button "Next" at bounding box center [847, 593] width 22 height 8
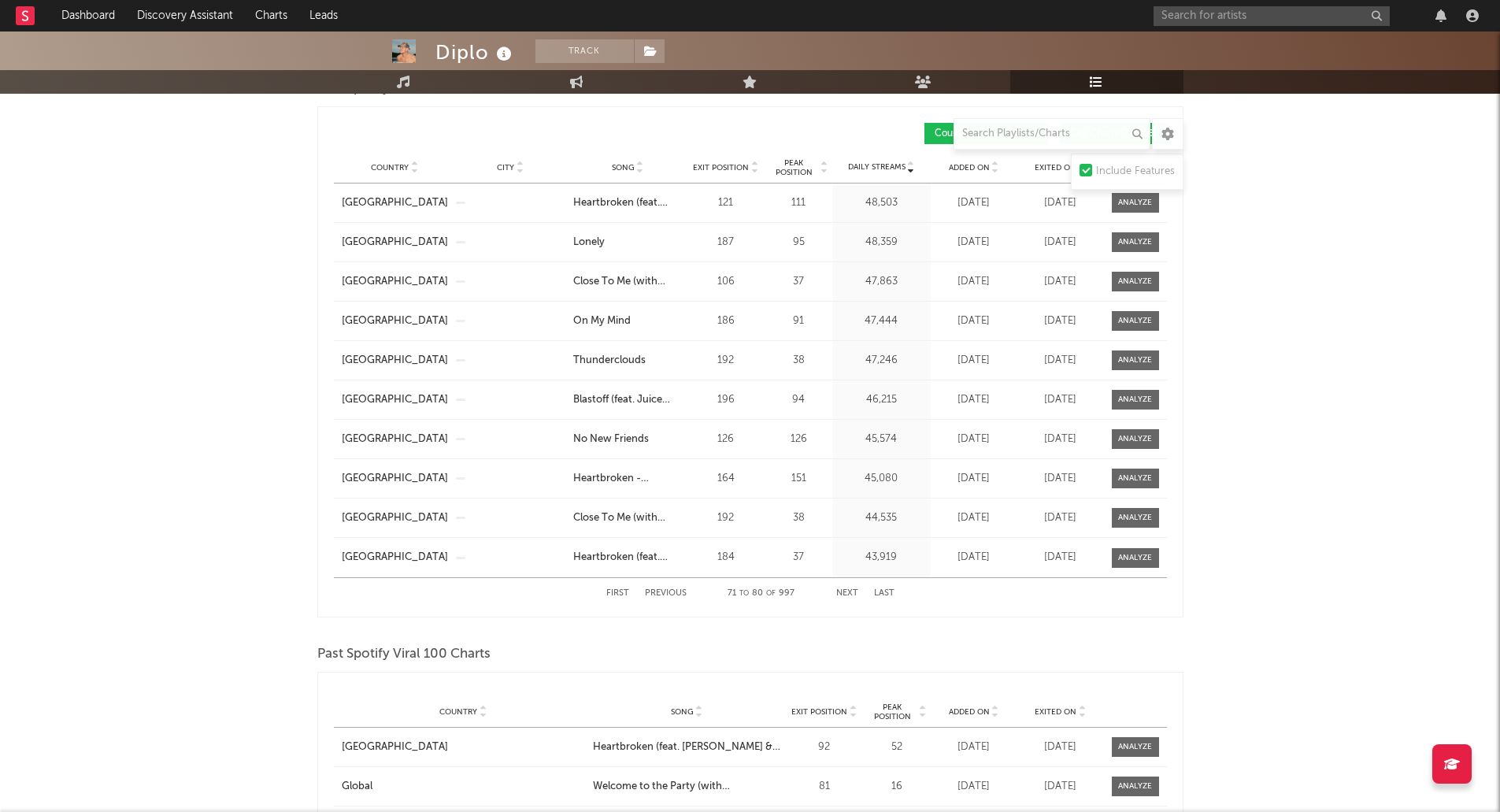
click at [849, 592] on button "Next" at bounding box center [847, 593] width 22 height 8
click at [666, 589] on button "Previous" at bounding box center [666, 593] width 42 height 8
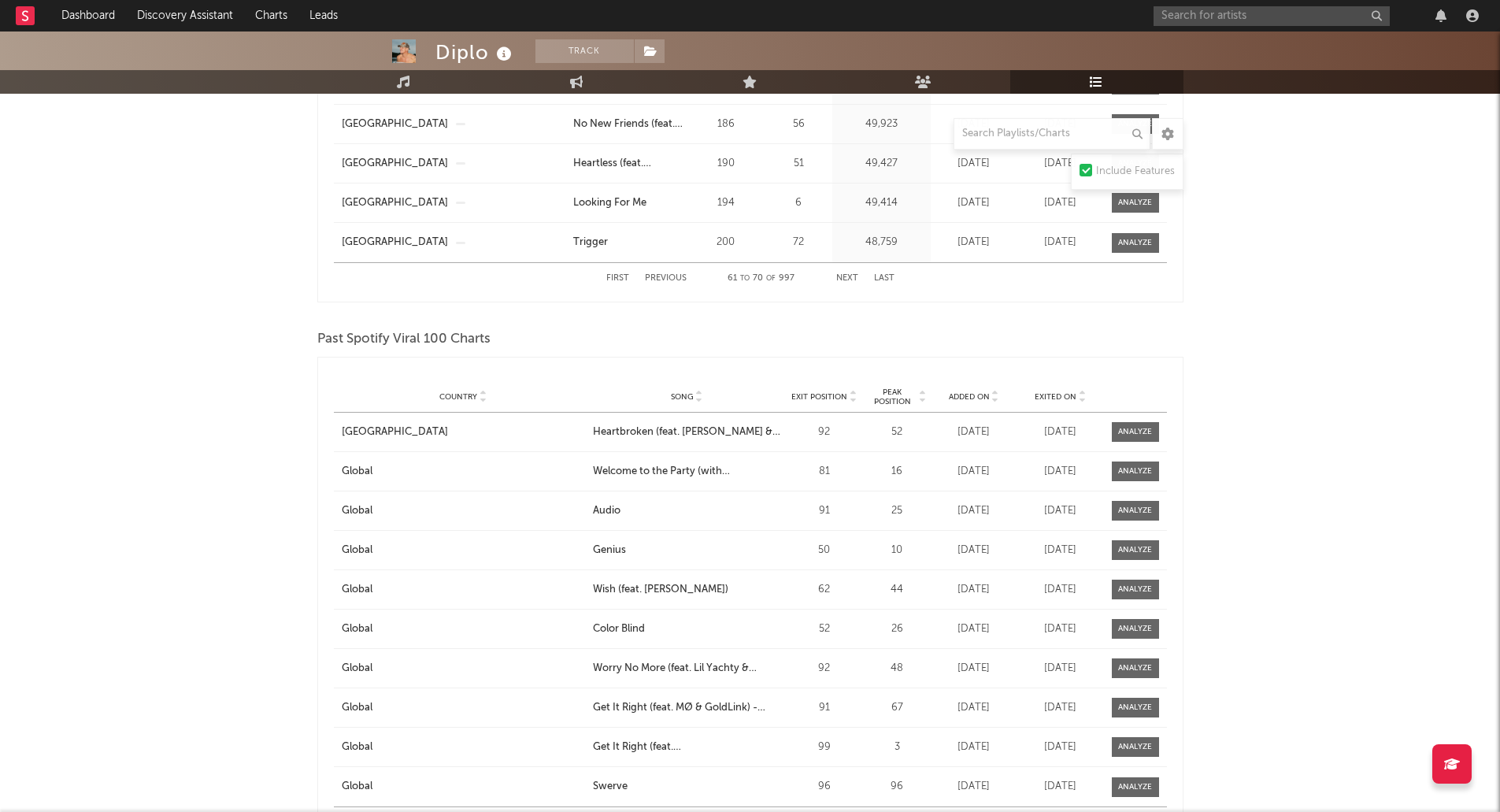
scroll to position [2519, 0]
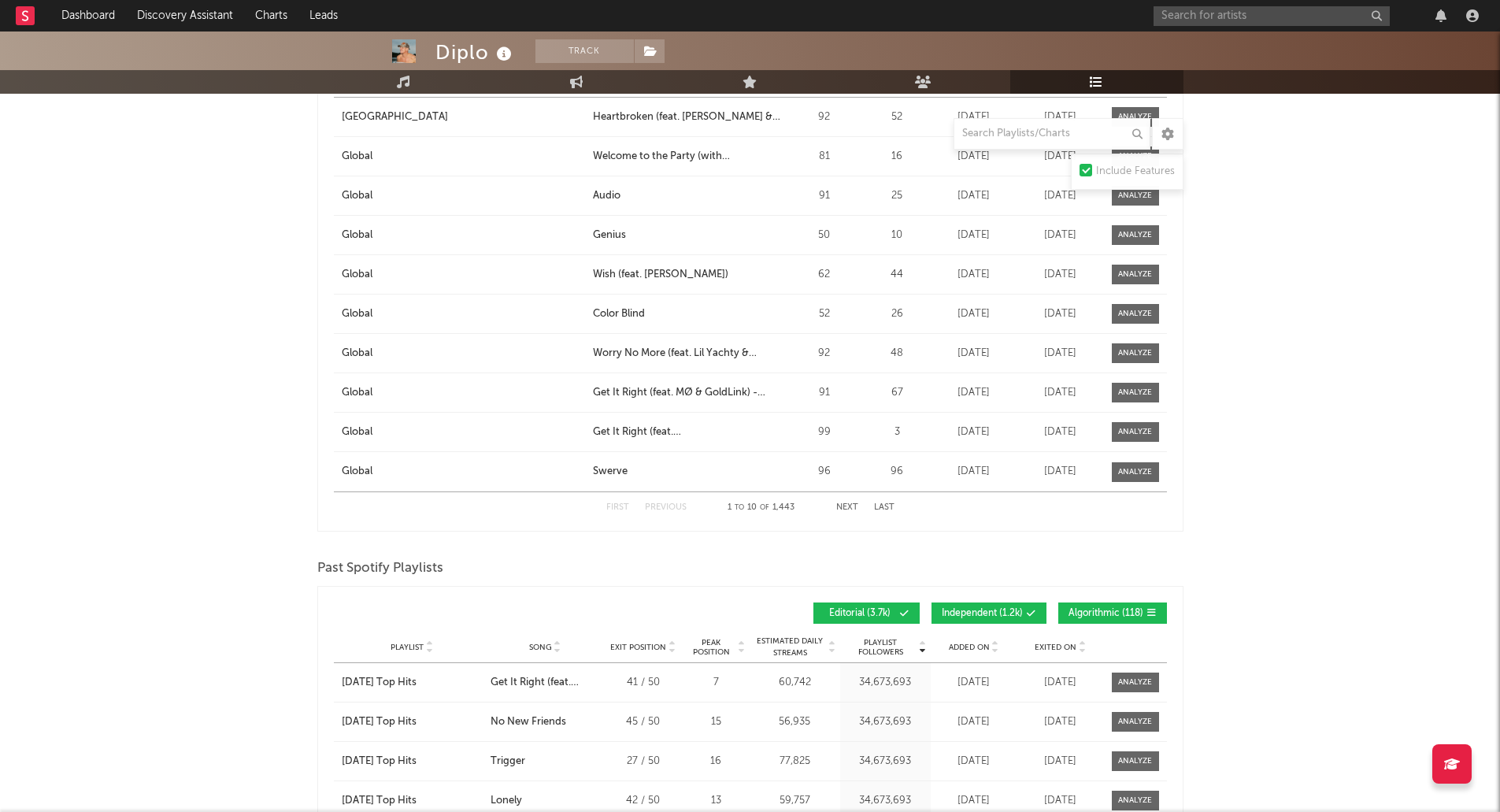
click at [842, 504] on button "Next" at bounding box center [847, 507] width 22 height 8
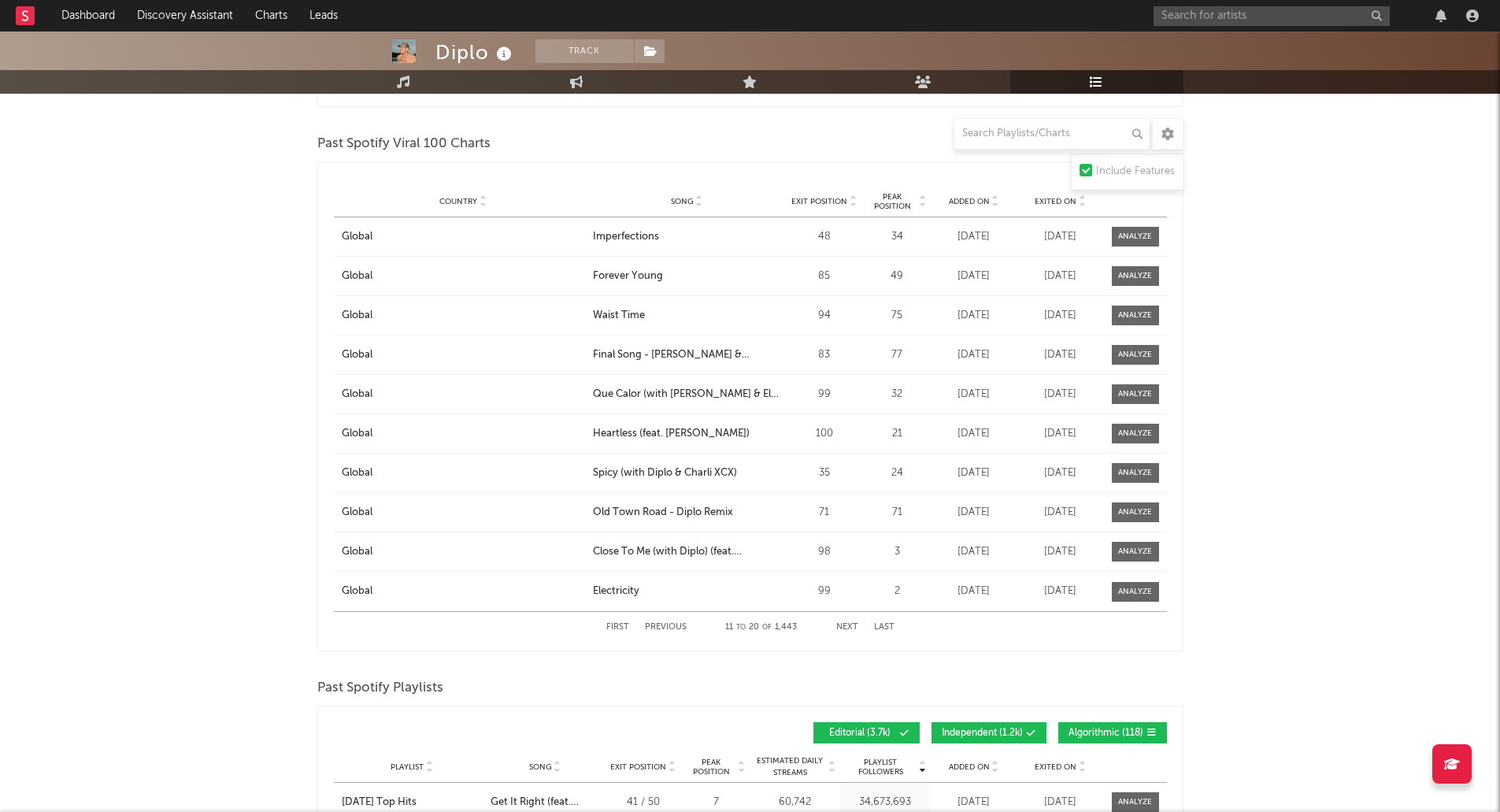
scroll to position [2361, 0]
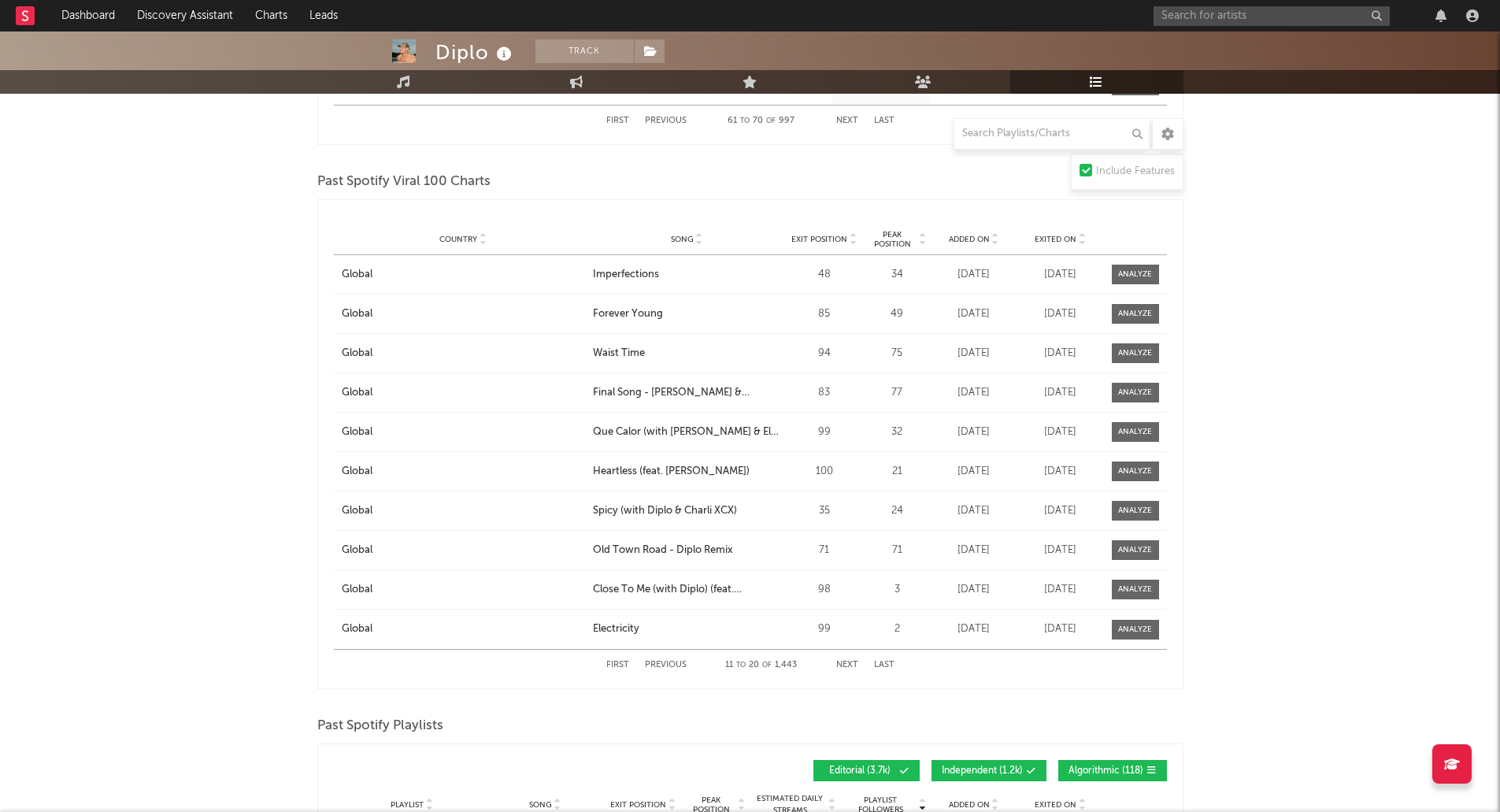
click at [852, 661] on button "Next" at bounding box center [847, 665] width 22 height 8
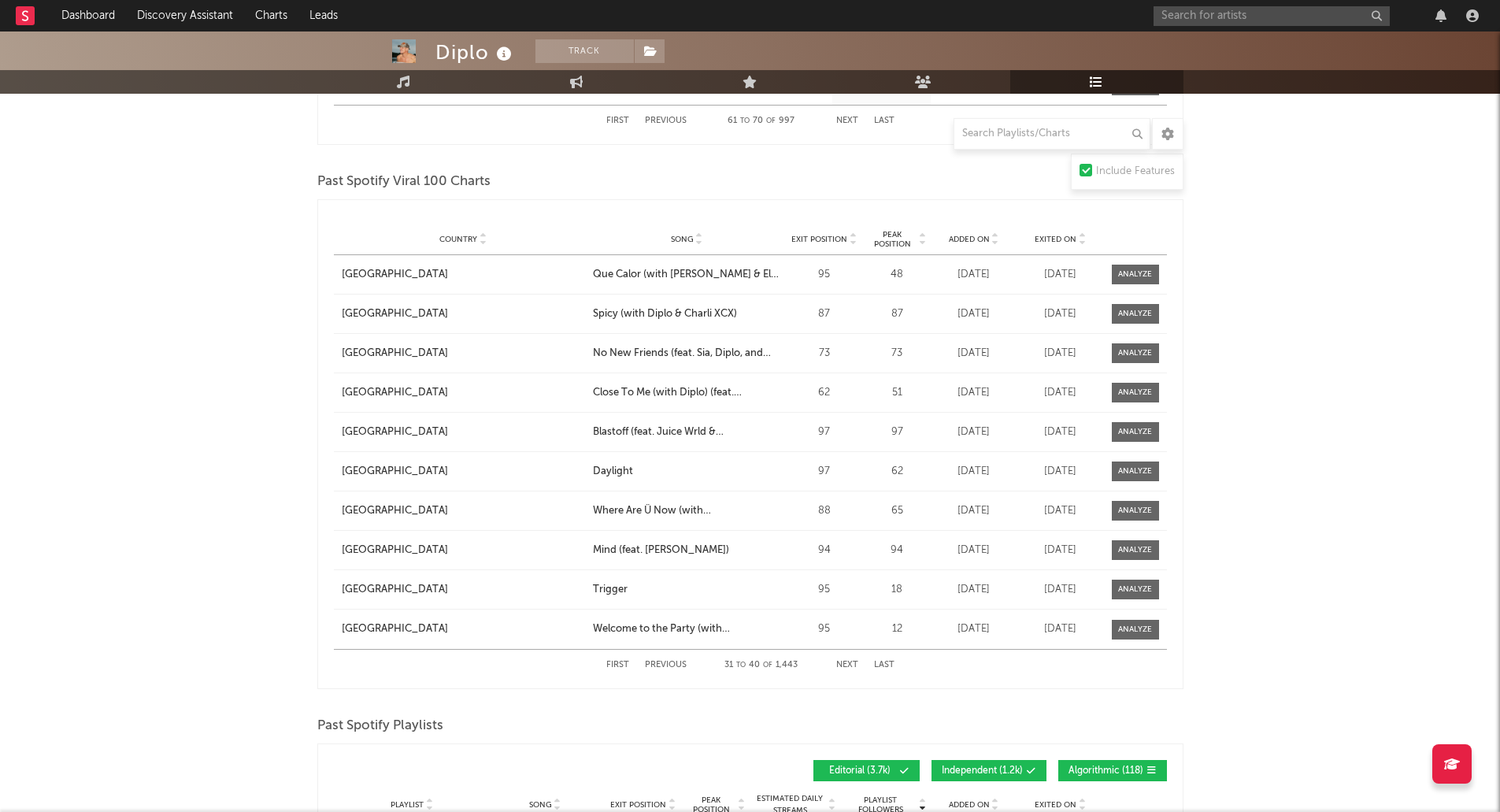
click at [852, 661] on button "Next" at bounding box center [847, 665] width 22 height 8
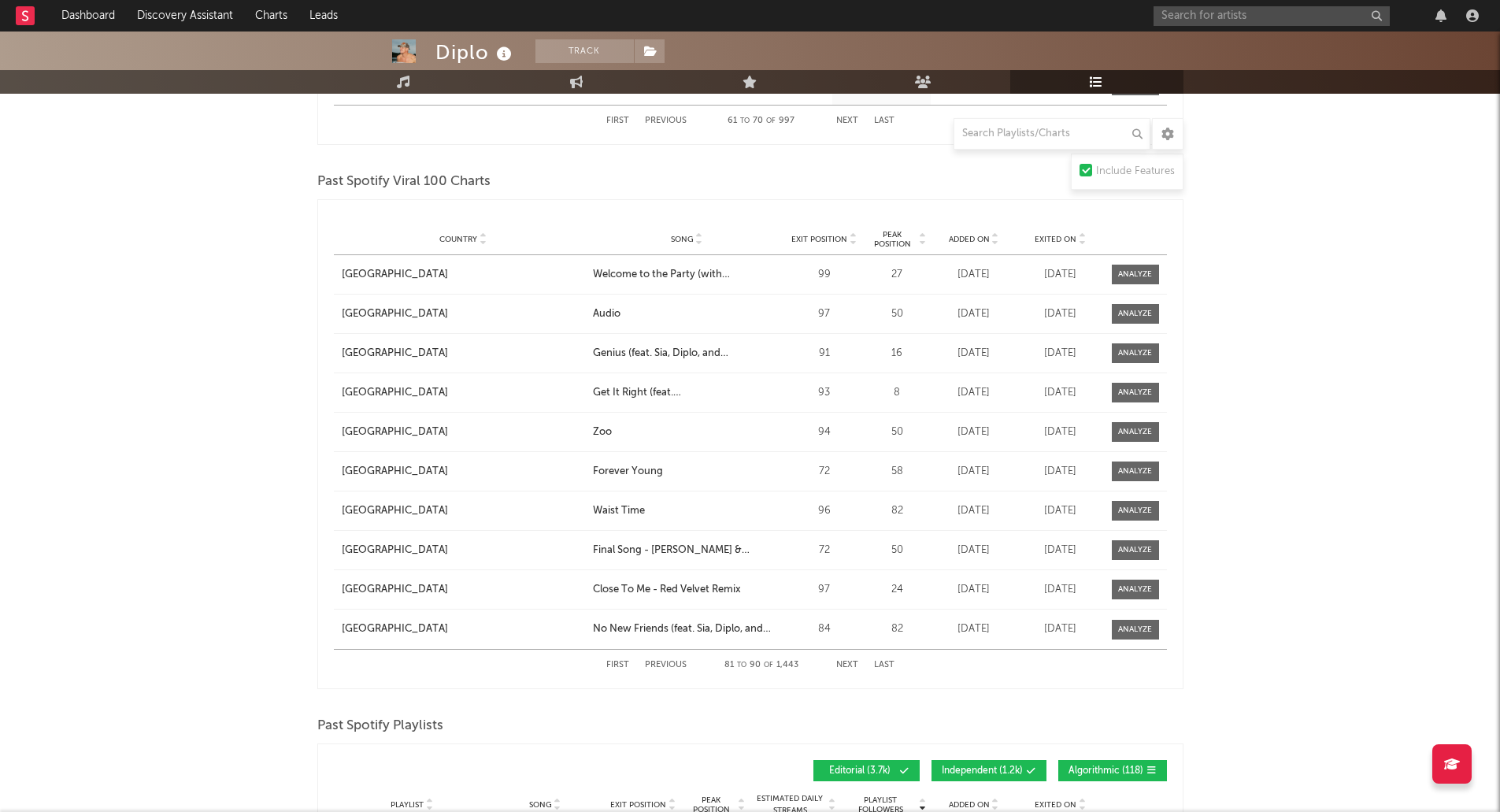
click at [852, 661] on button "Next" at bounding box center [847, 665] width 22 height 8
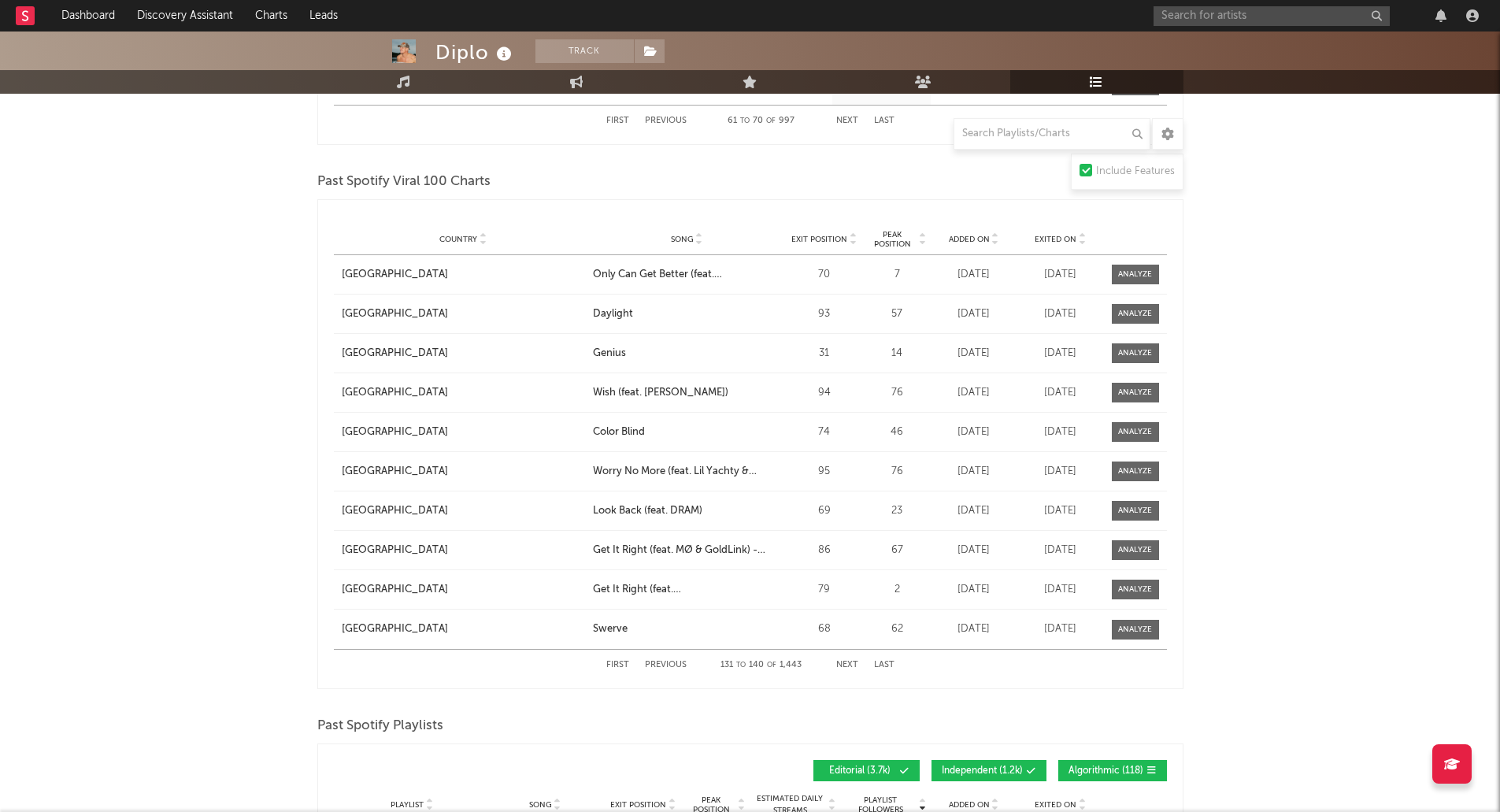
click at [852, 661] on button "Next" at bounding box center [847, 665] width 22 height 8
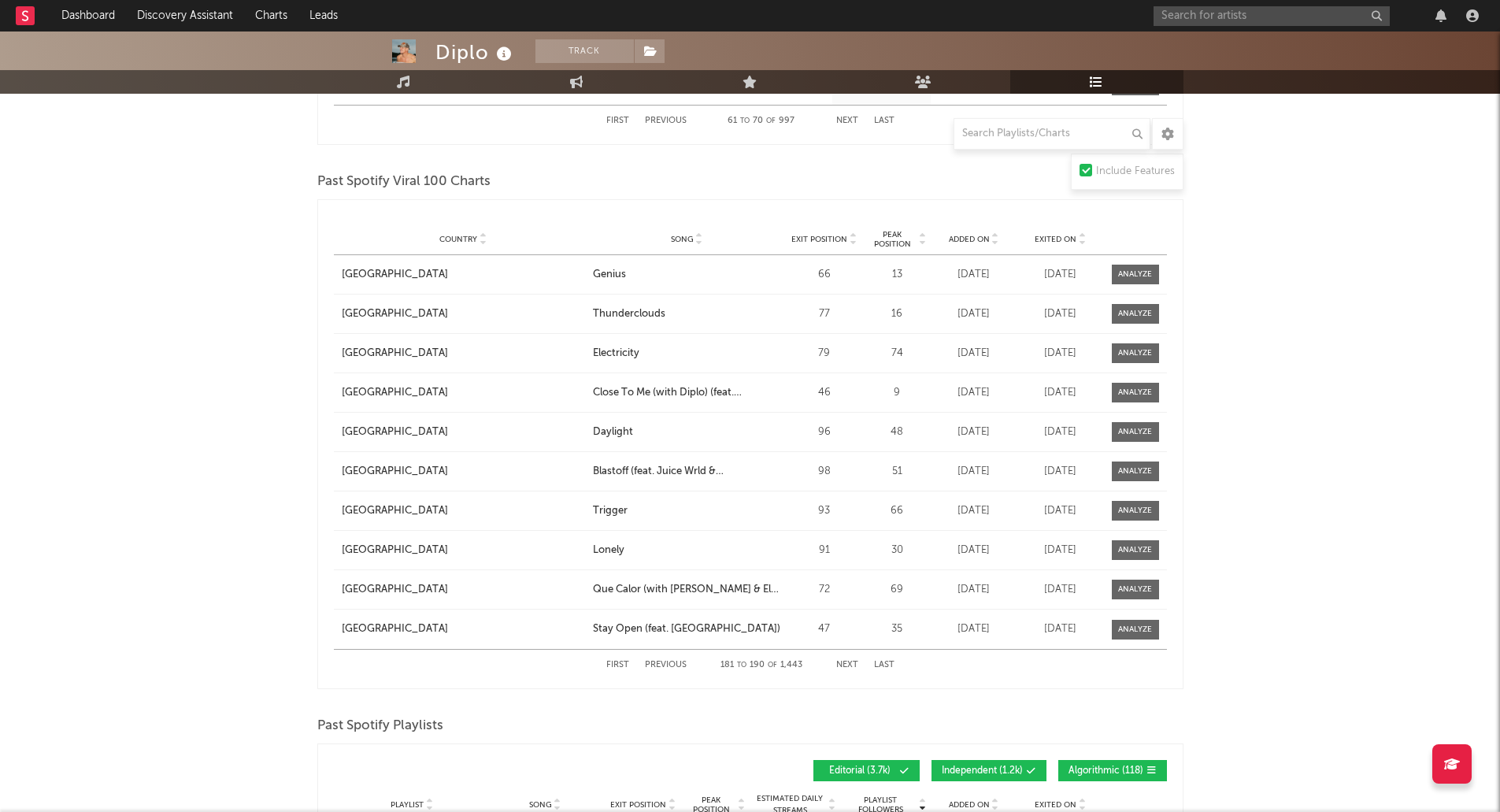
click at [852, 661] on button "Next" at bounding box center [847, 665] width 22 height 8
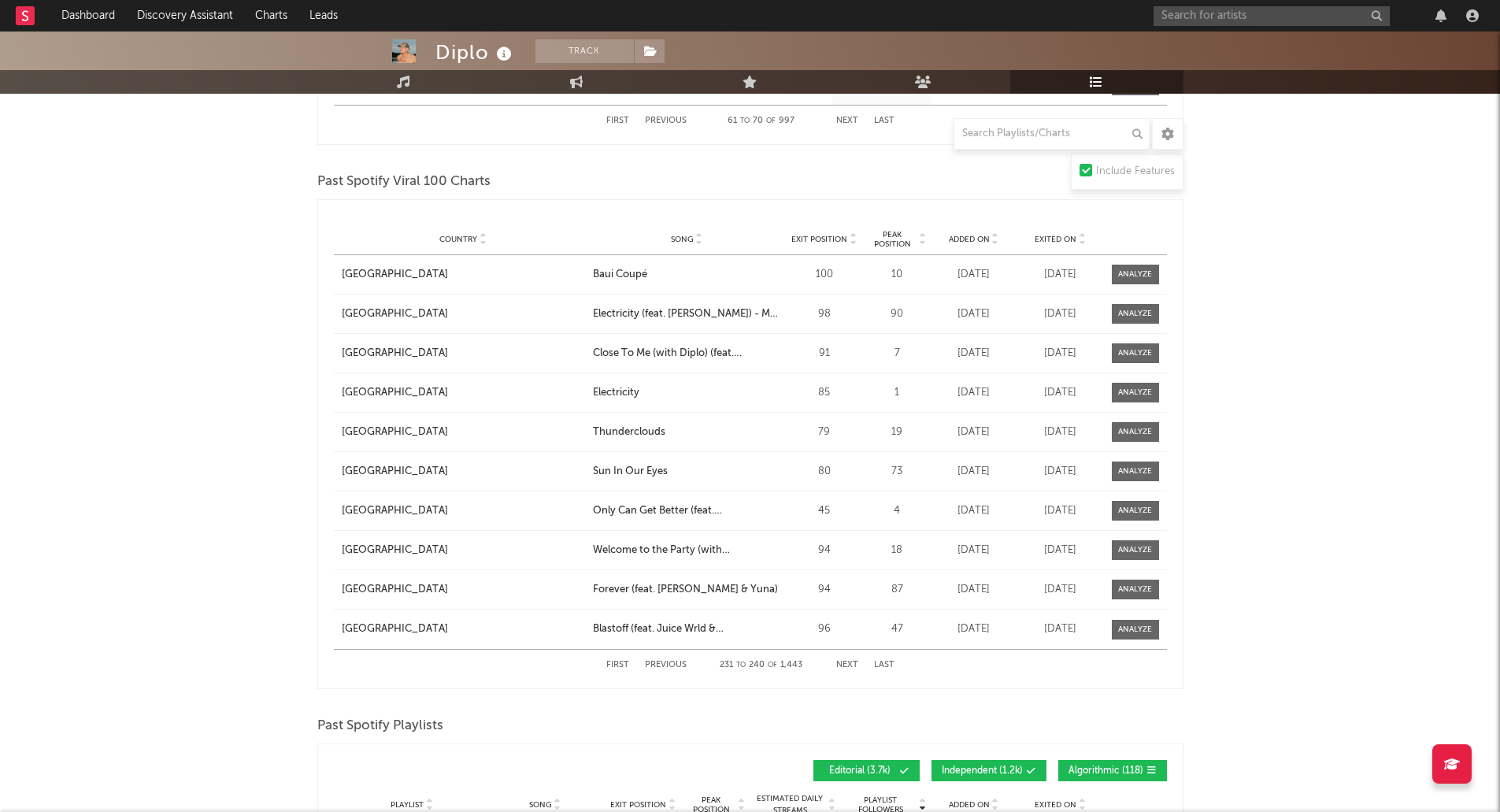
click at [852, 661] on button "Next" at bounding box center [847, 665] width 22 height 8
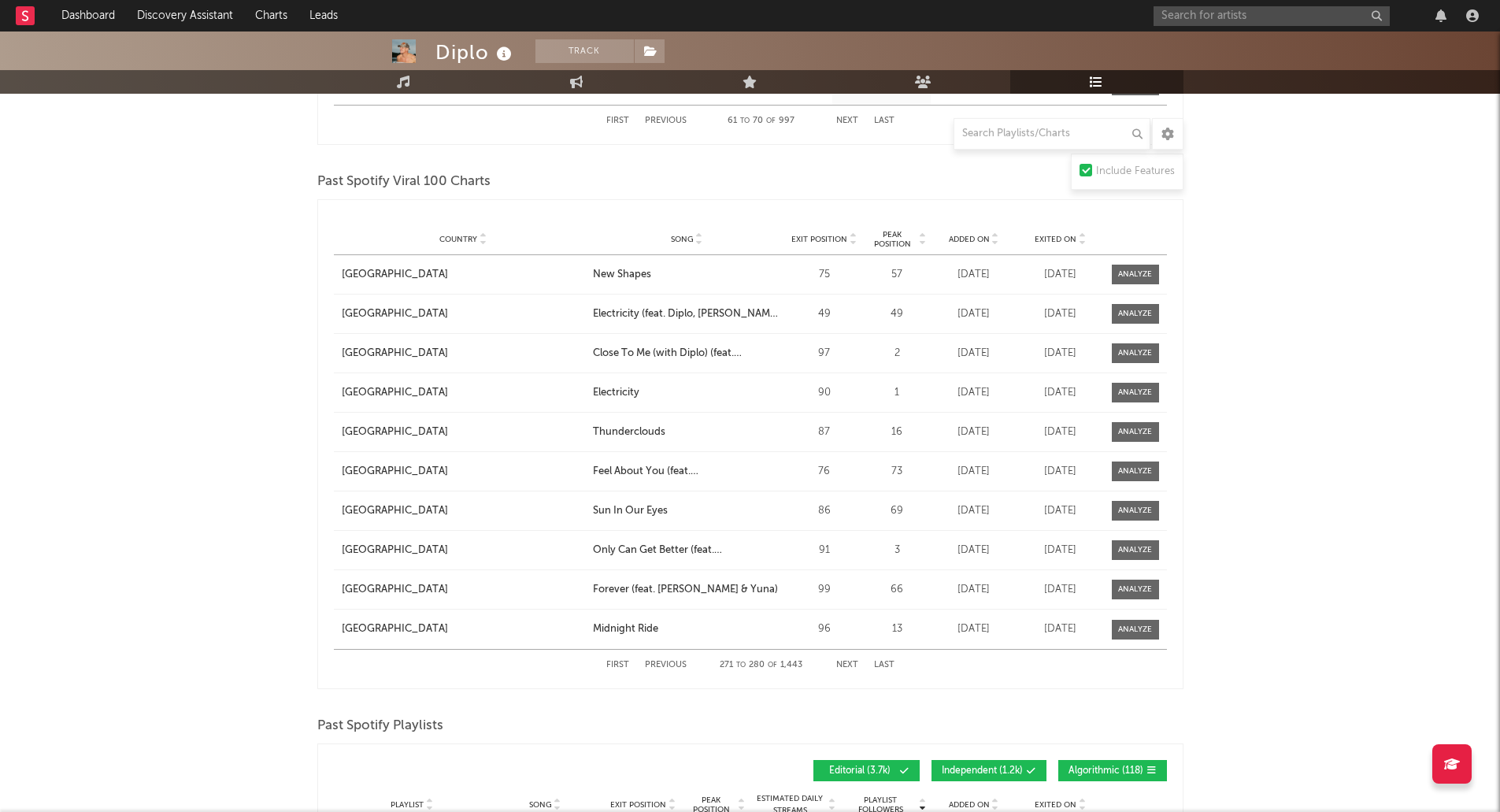
click at [852, 661] on button "Next" at bounding box center [847, 665] width 22 height 8
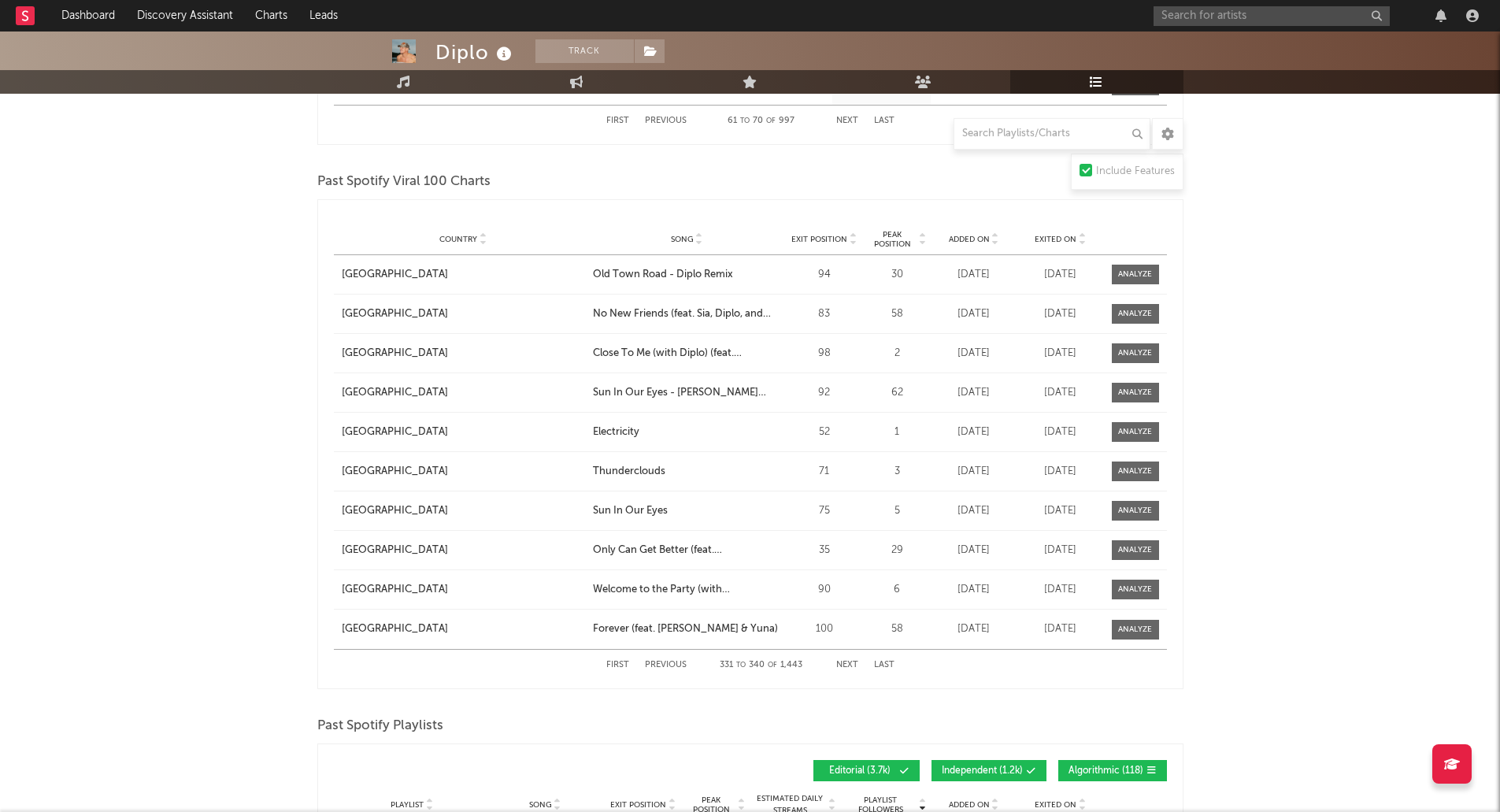
click at [852, 661] on button "Next" at bounding box center [847, 665] width 22 height 8
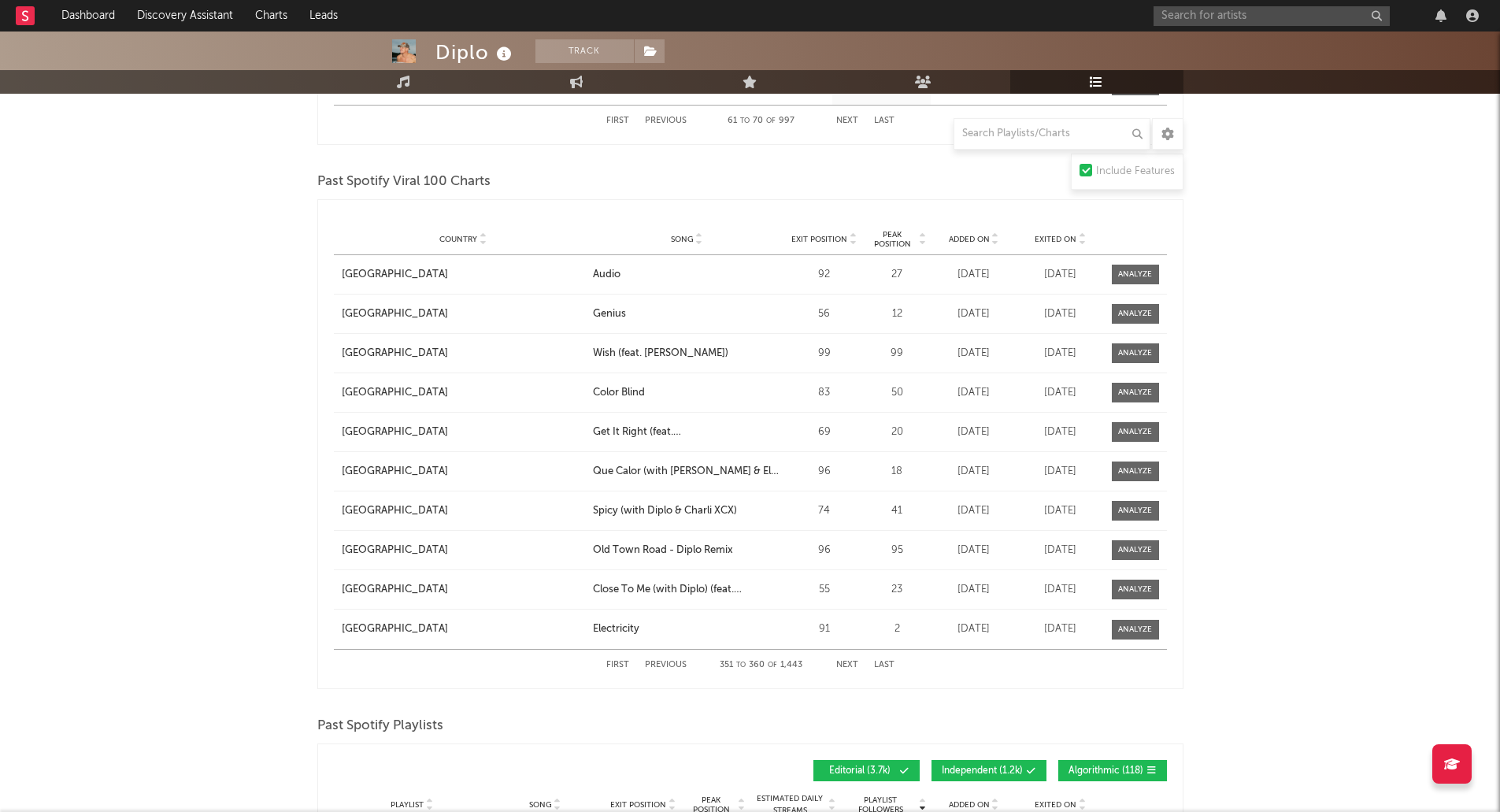
click at [852, 661] on button "Next" at bounding box center [847, 665] width 22 height 8
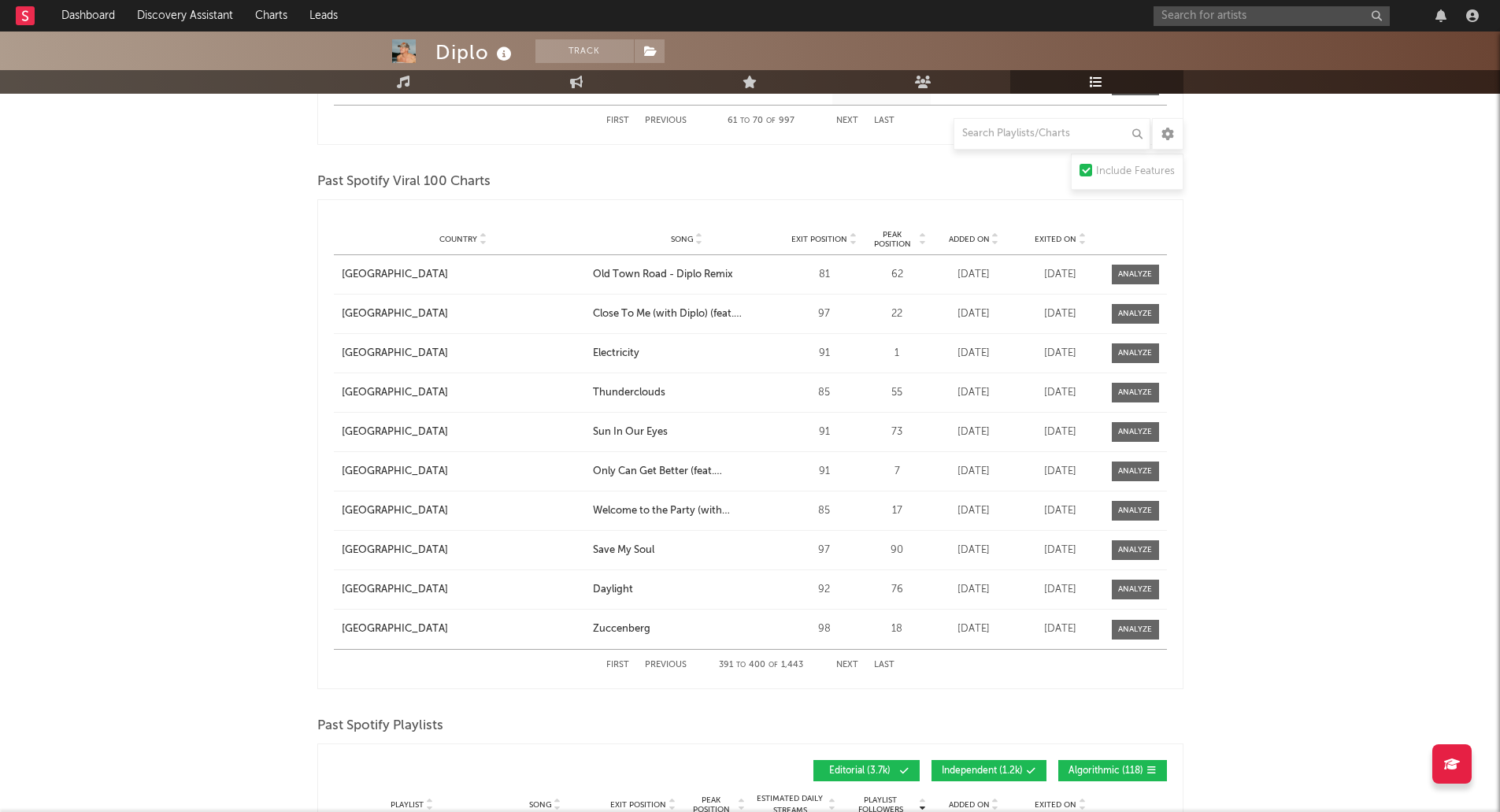
click at [852, 661] on button "Next" at bounding box center [847, 665] width 22 height 8
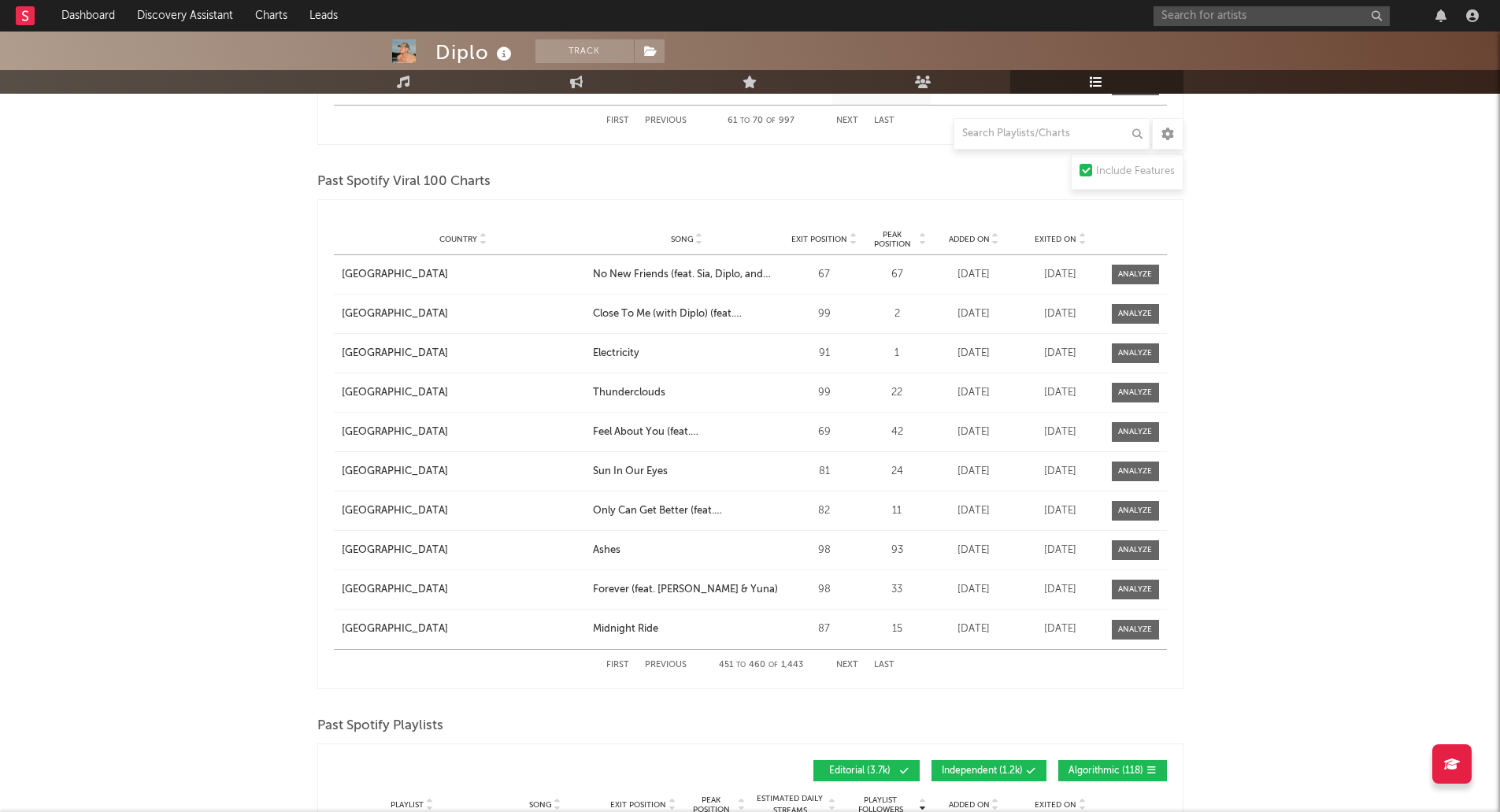
click at [852, 661] on button "Next" at bounding box center [847, 665] width 22 height 8
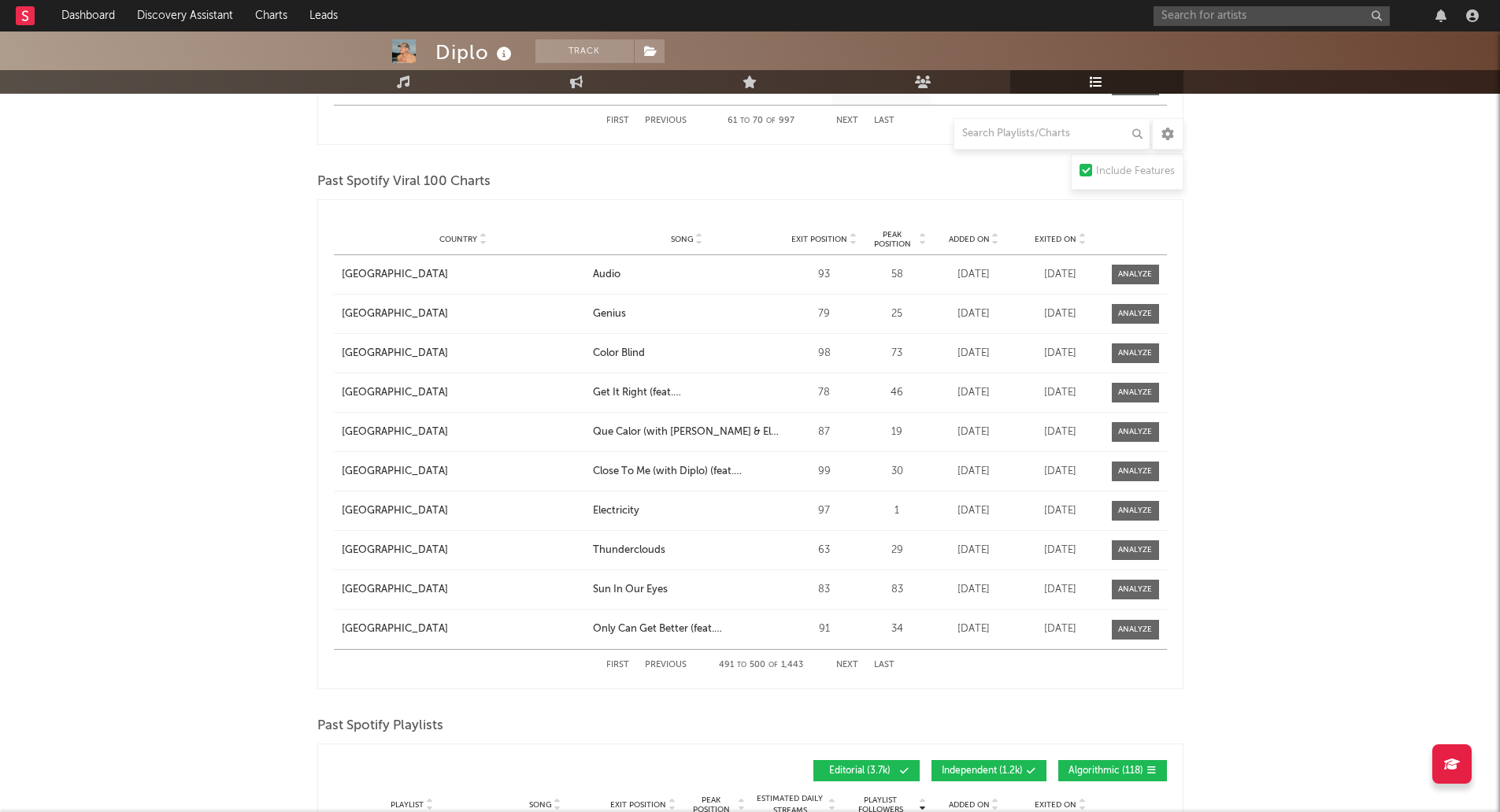
click at [852, 661] on button "Next" at bounding box center [847, 665] width 22 height 8
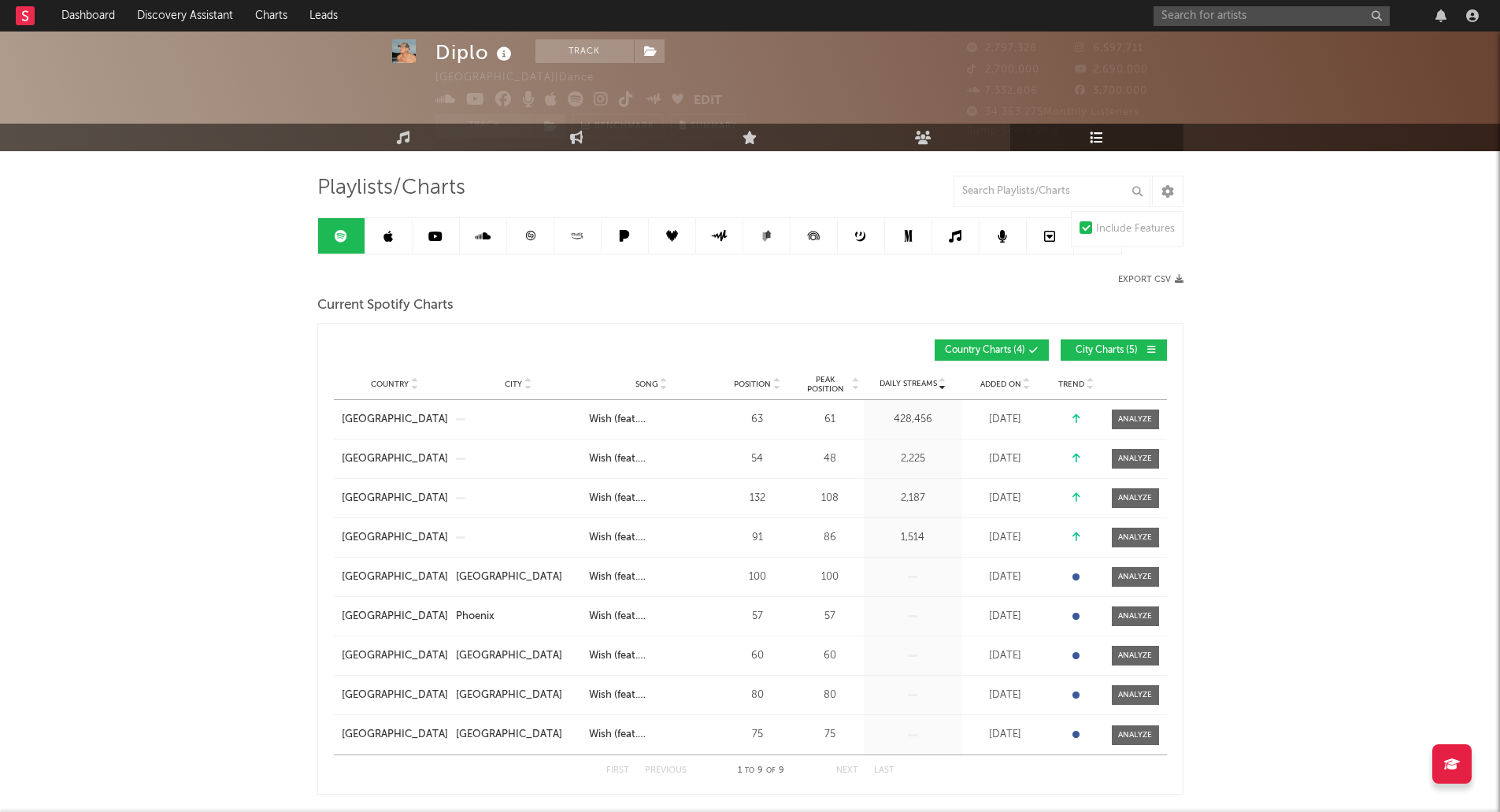
scroll to position [0, 0]
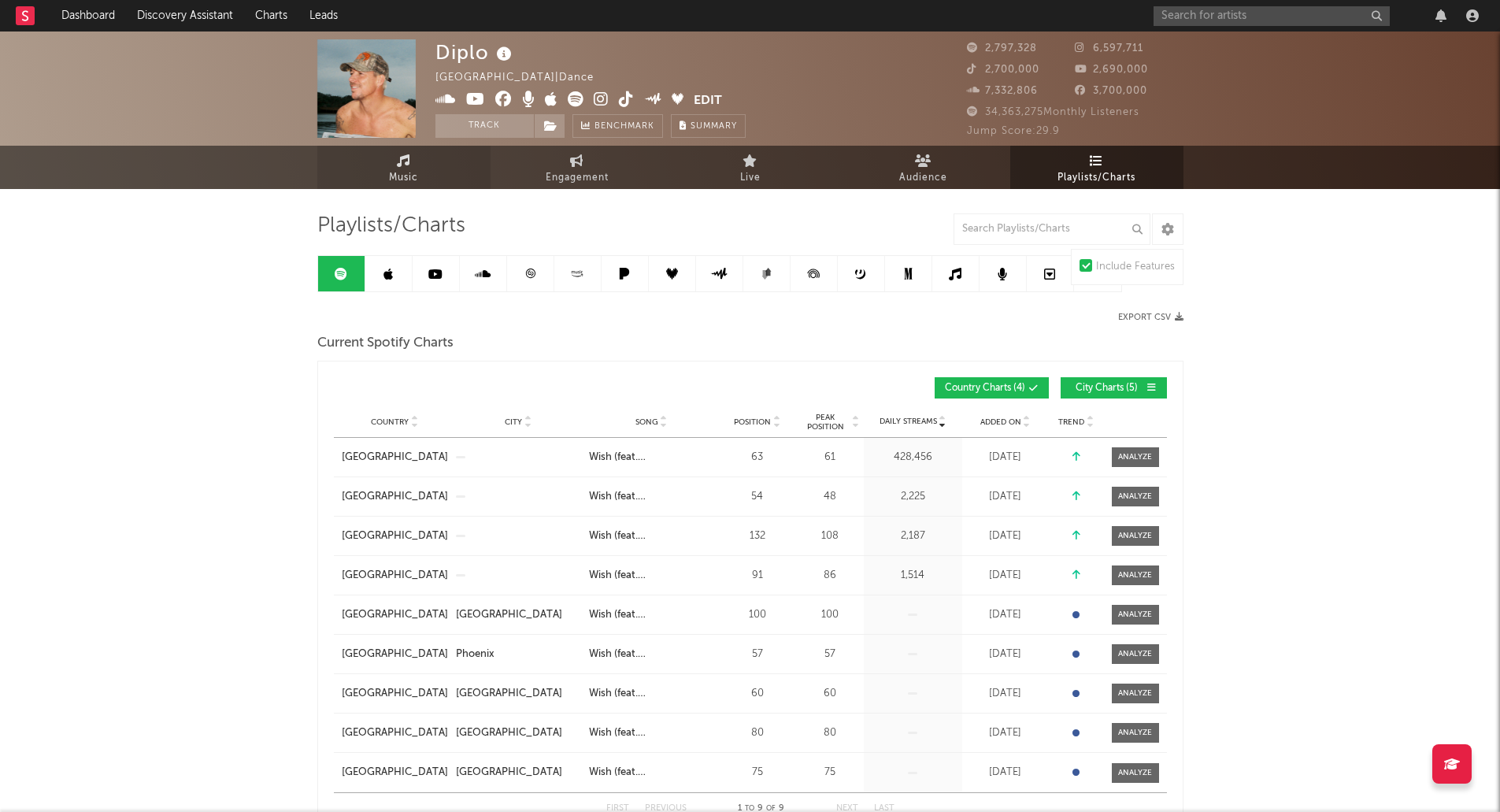
click at [411, 164] on link "Music" at bounding box center [404, 167] width 173 height 44
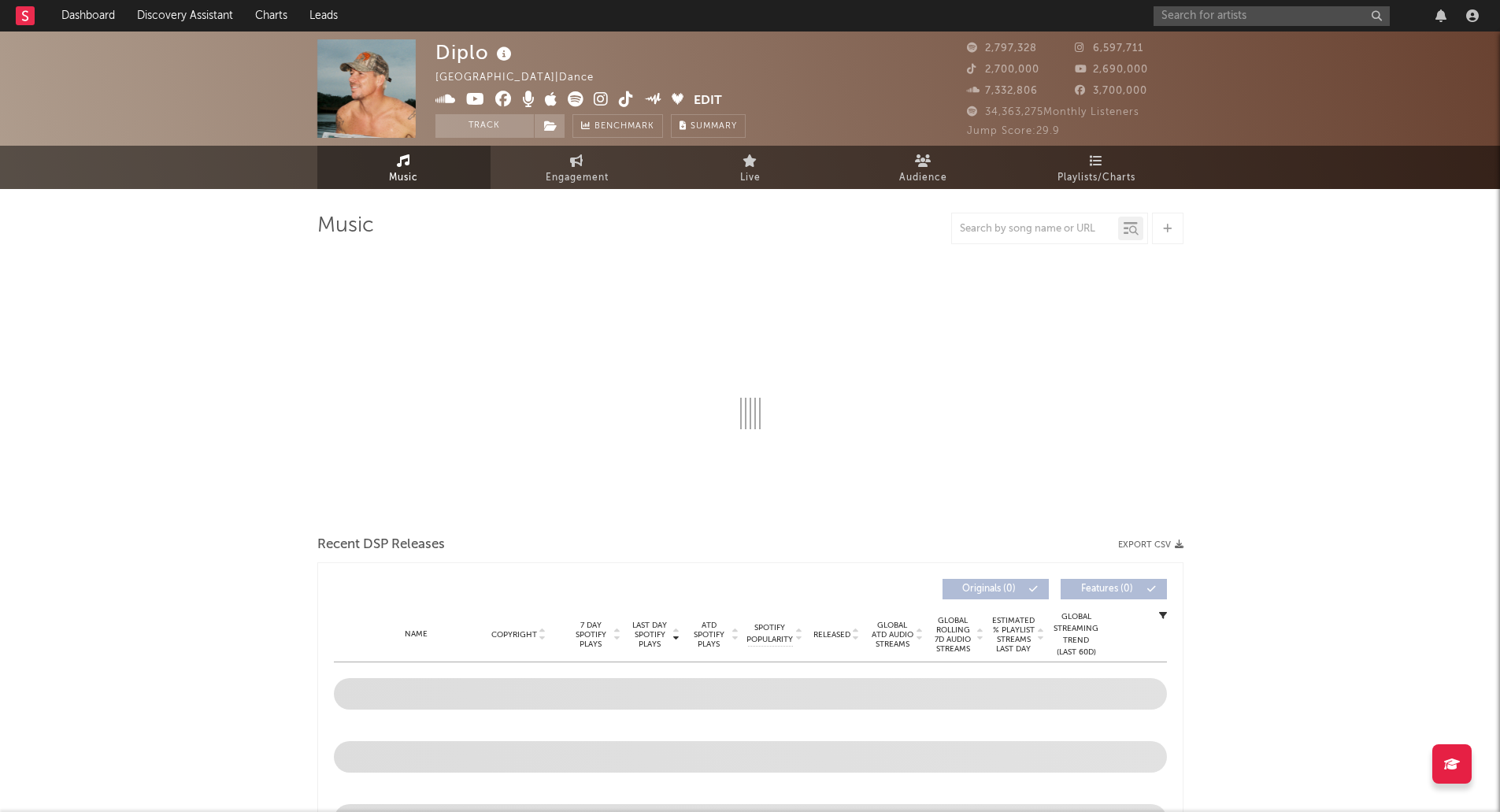
select select "6m"
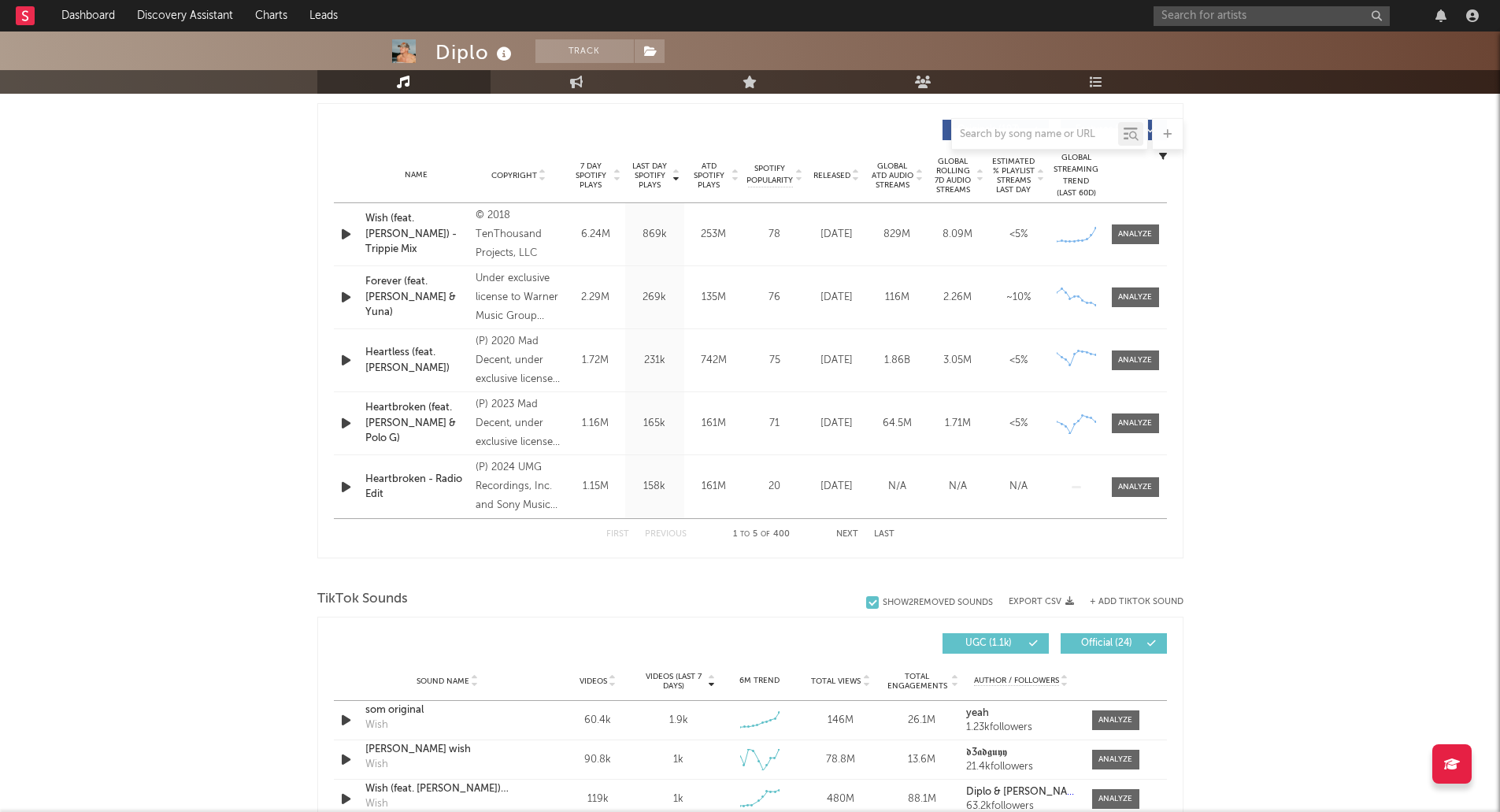
scroll to position [787, 0]
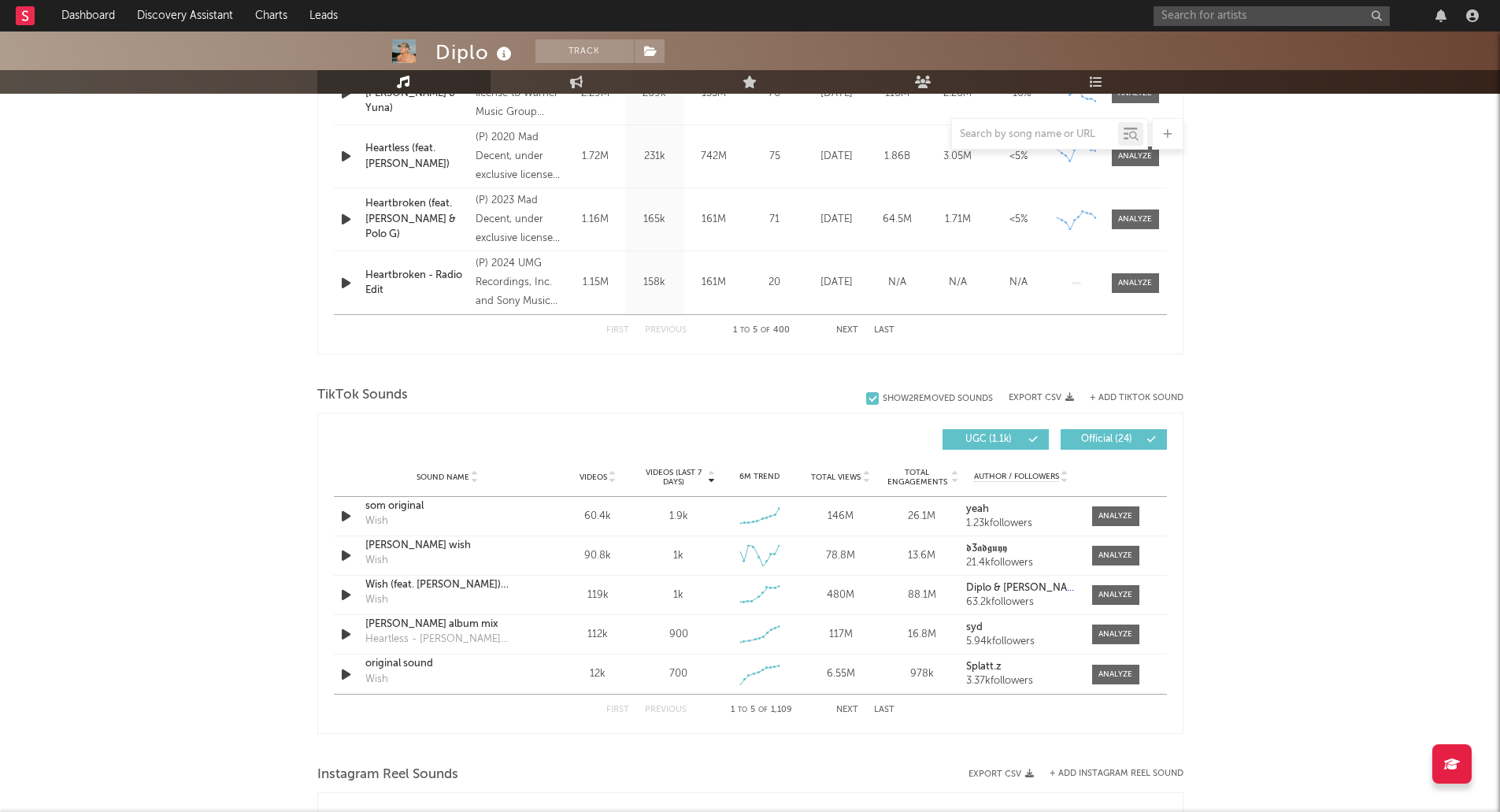
click at [863, 469] on div "Sound Name Videos Videos (last 7 days) Weekly Growth % 6M Trend Total Views Tot…" at bounding box center [750, 477] width 833 height 39
click at [867, 477] on icon at bounding box center [866, 479] width 8 height 6
click at [1103, 556] on div at bounding box center [1115, 555] width 34 height 12
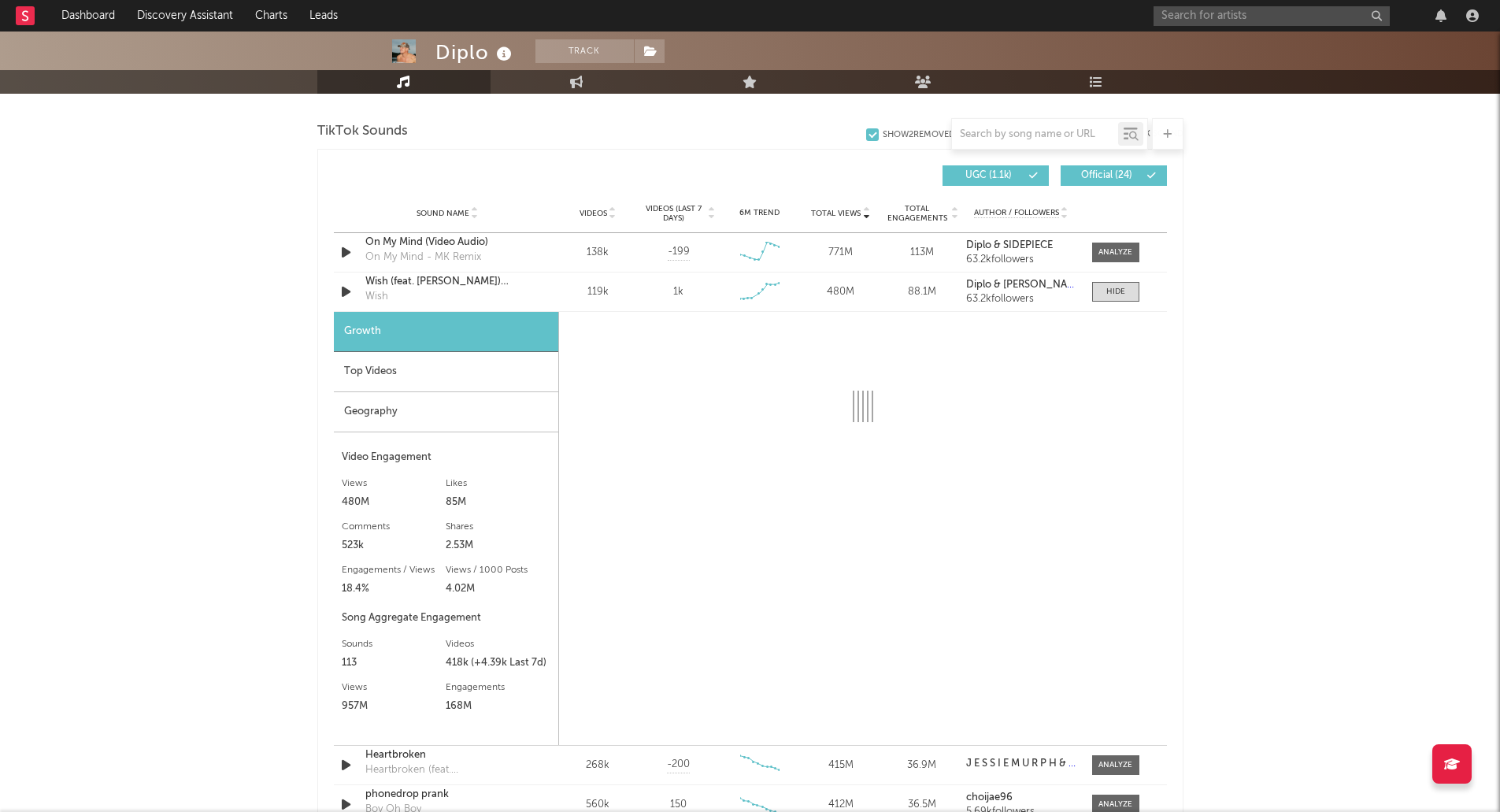
scroll to position [1102, 0]
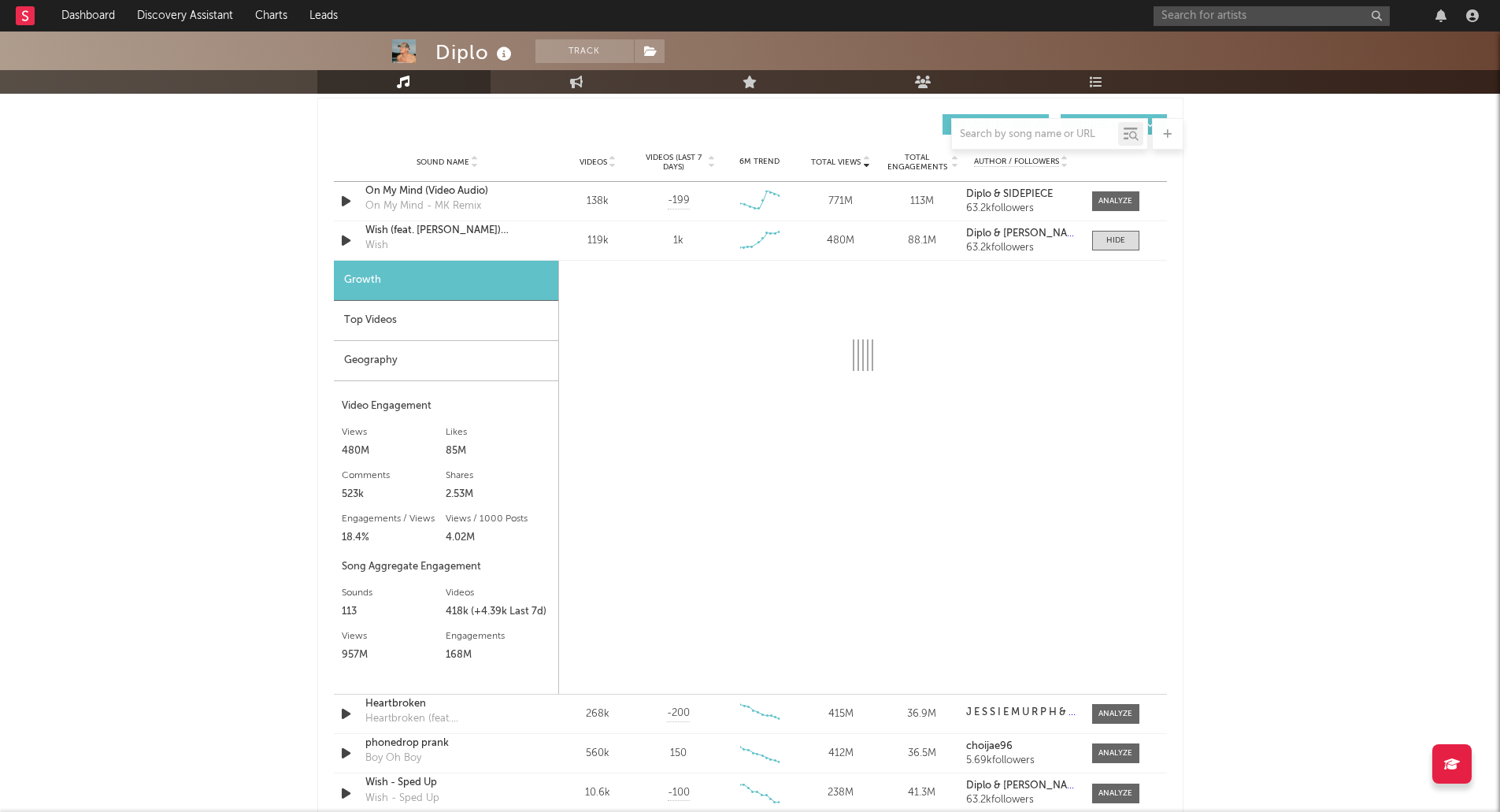
click at [368, 321] on div "Top Videos" at bounding box center [445, 321] width 224 height 40
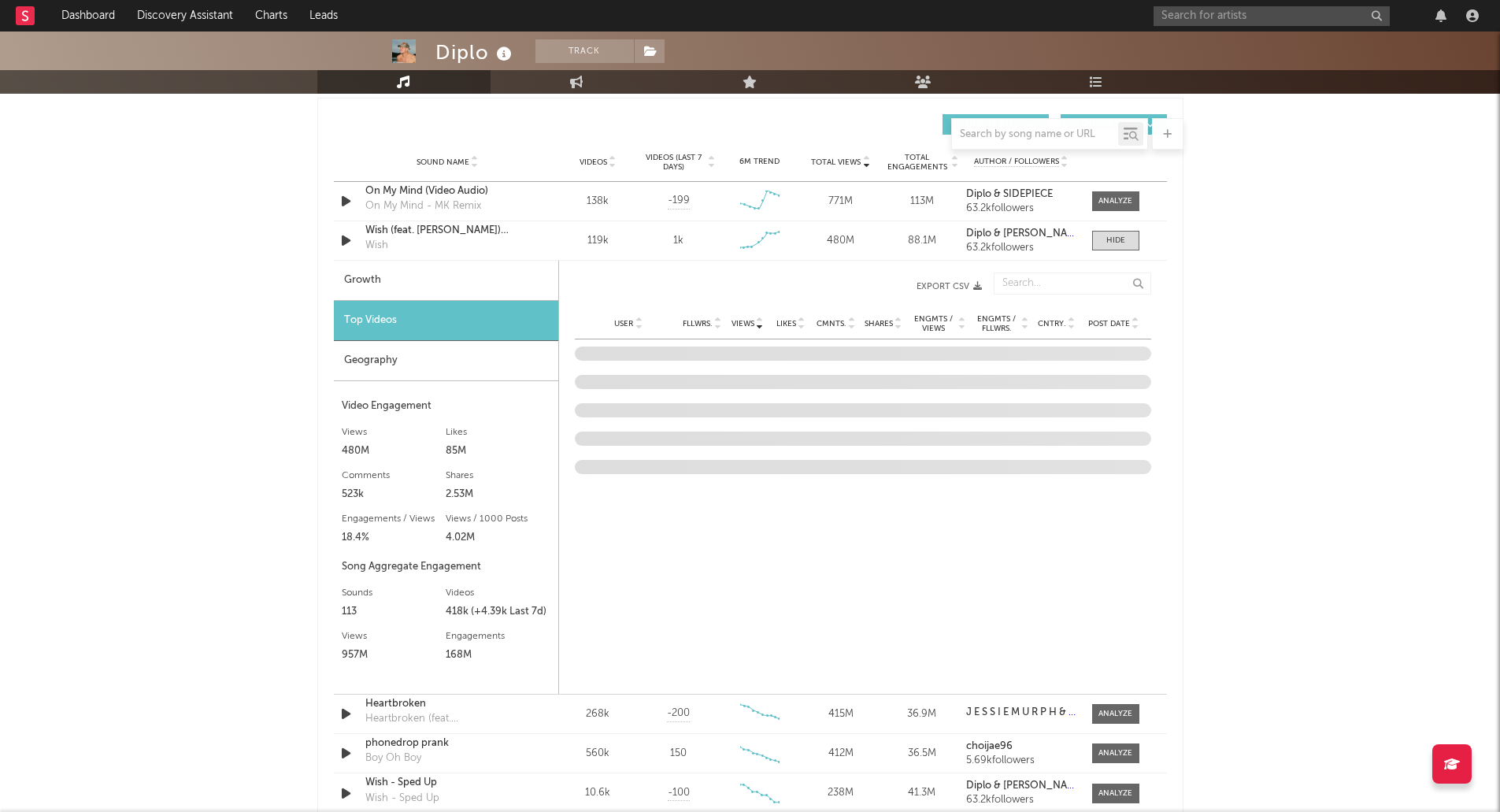
click at [368, 283] on div "Growth" at bounding box center [445, 280] width 224 height 40
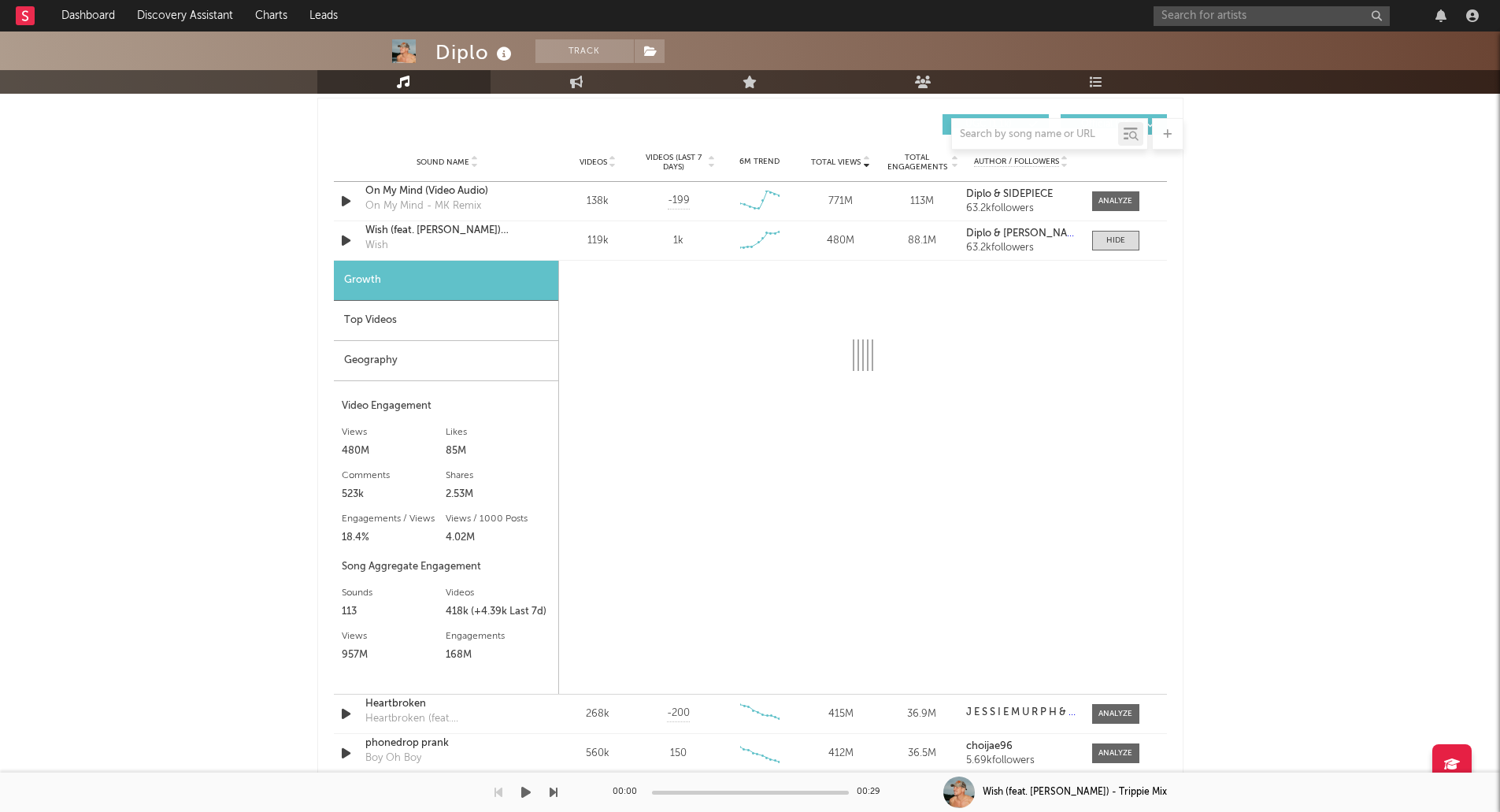
select select "6m"
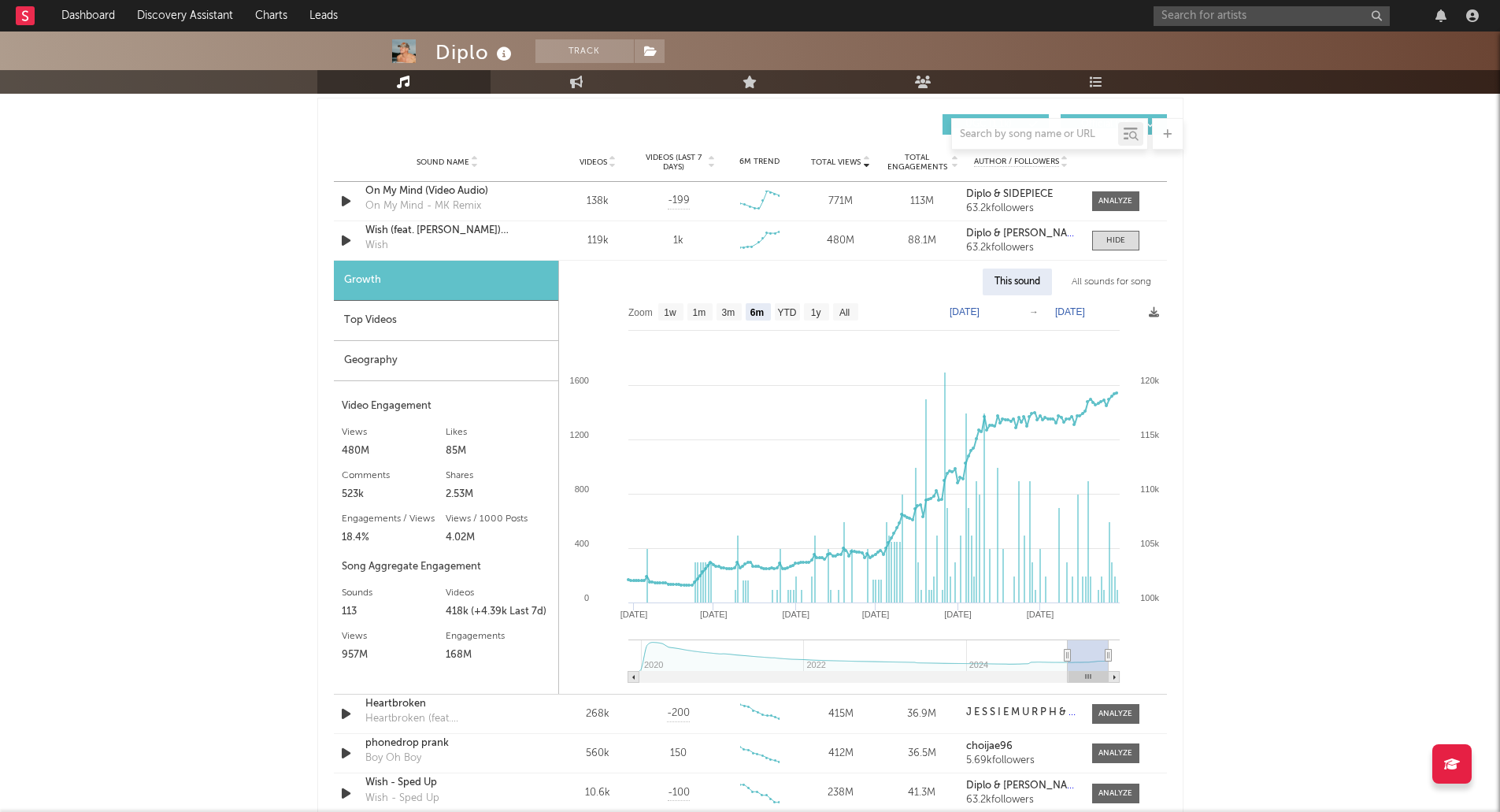
click at [357, 327] on div "Top Videos" at bounding box center [445, 321] width 224 height 40
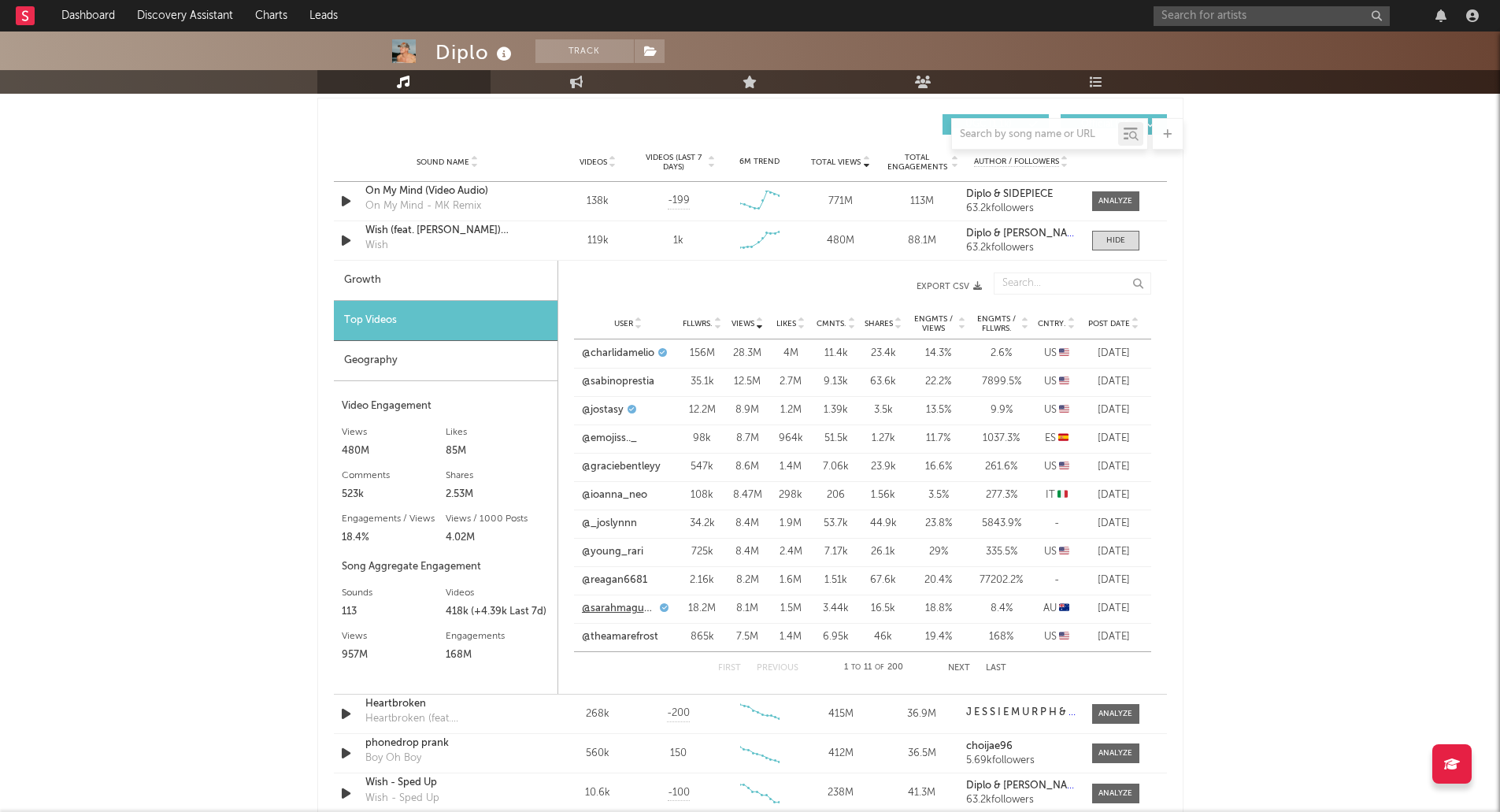
click at [616, 606] on link "@sarahmagusara" at bounding box center [619, 608] width 75 height 16
click at [1132, 317] on icon at bounding box center [1135, 320] width 8 height 6
click at [952, 671] on button "Next" at bounding box center [960, 668] width 22 height 8
click at [952, 668] on button "Next" at bounding box center [959, 668] width 22 height 8
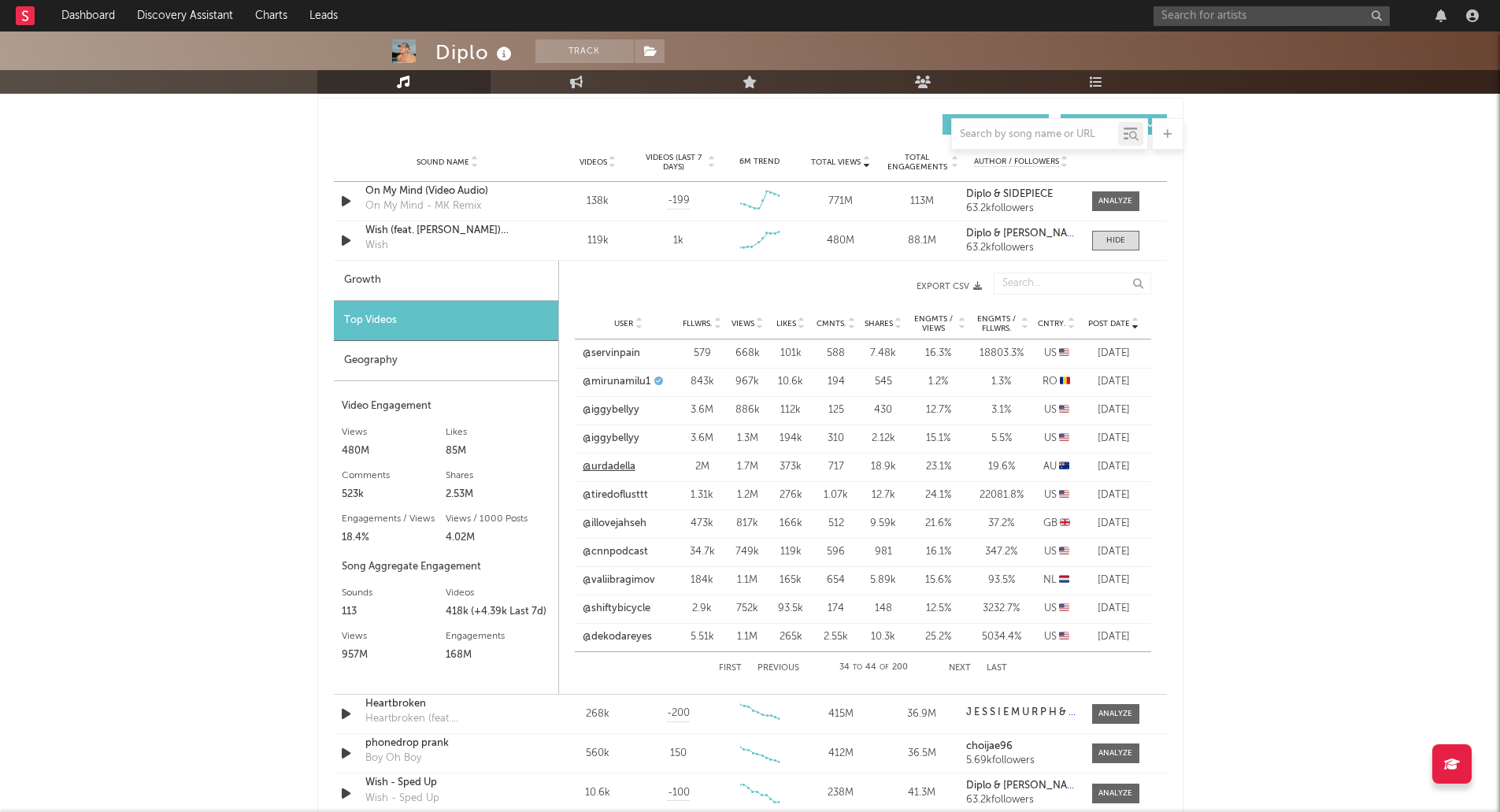
click at [606, 466] on link "@urdadella" at bounding box center [609, 467] width 53 height 16
